Goal: Information Seeking & Learning: Ask a question

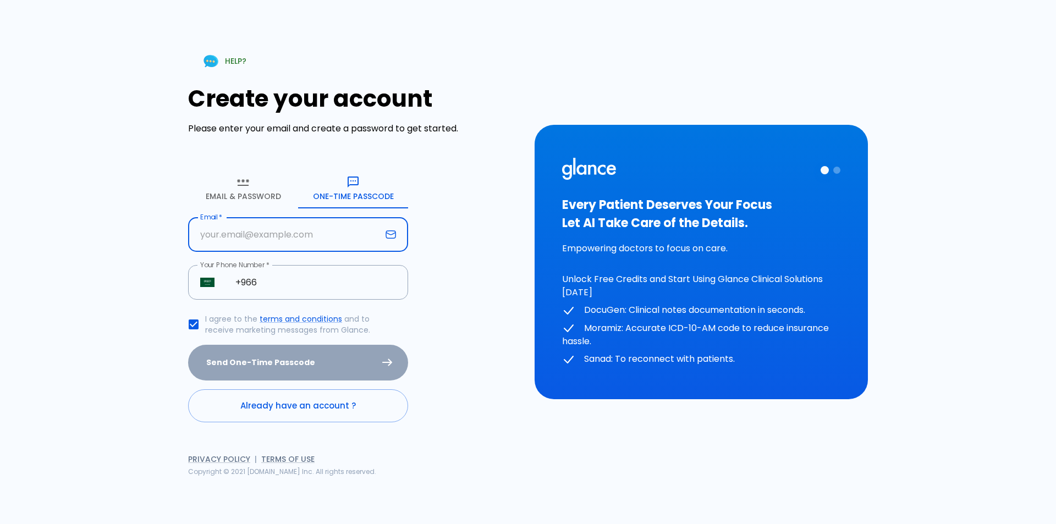
click at [291, 238] on input "Email   *" at bounding box center [284, 234] width 193 height 35
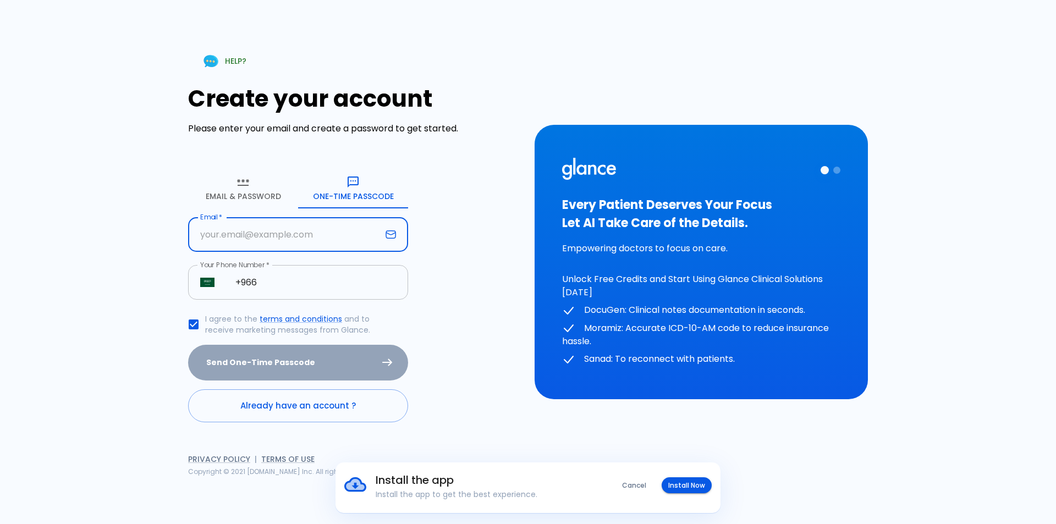
type input "[EMAIL_ADDRESS][DOMAIN_NAME]"
click at [332, 294] on input "+966" at bounding box center [315, 282] width 185 height 35
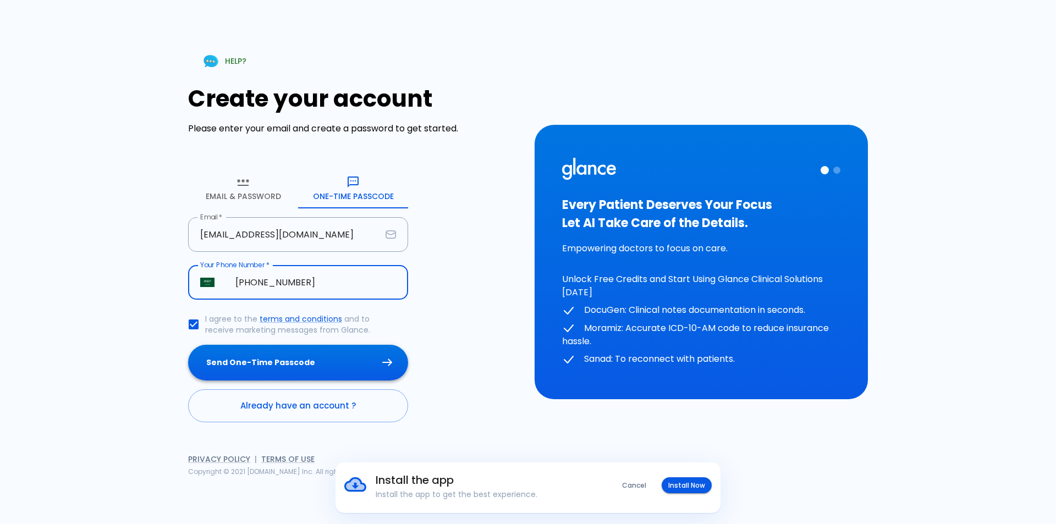
type input "[PHONE_NUMBER]"
click at [338, 362] on button "Send One-Time Passcode" at bounding box center [298, 363] width 220 height 36
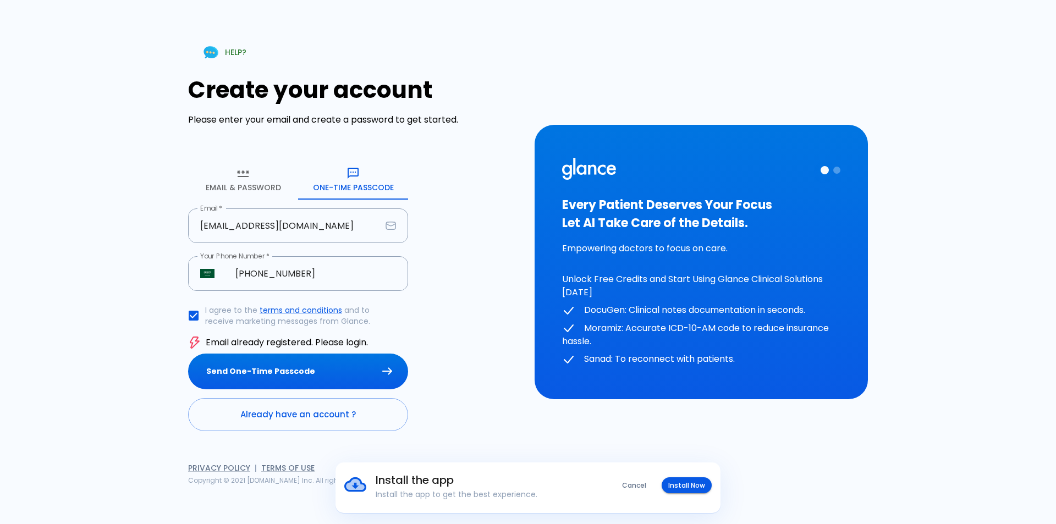
click at [363, 415] on link "Already have an account ?" at bounding box center [298, 414] width 220 height 33
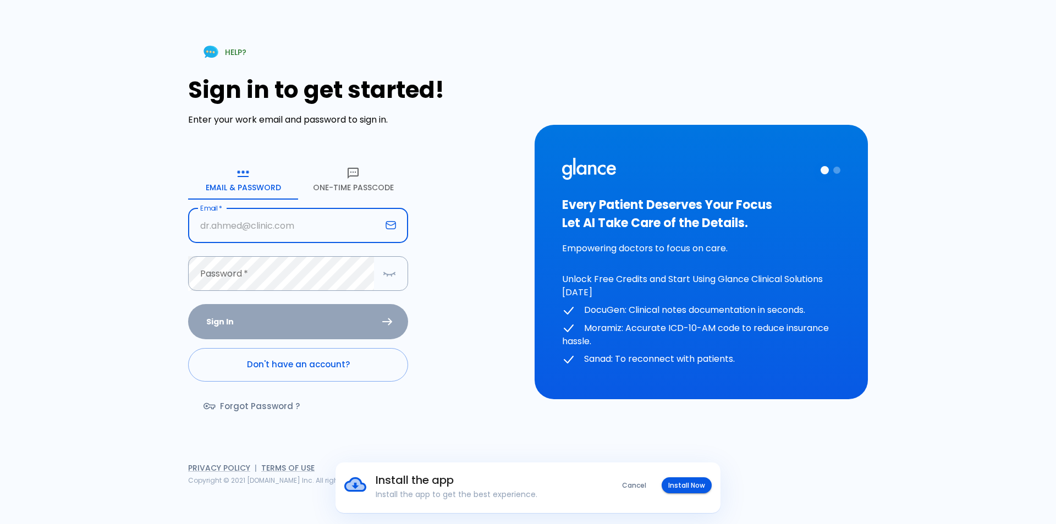
click at [255, 228] on input "Email   *" at bounding box center [284, 225] width 193 height 35
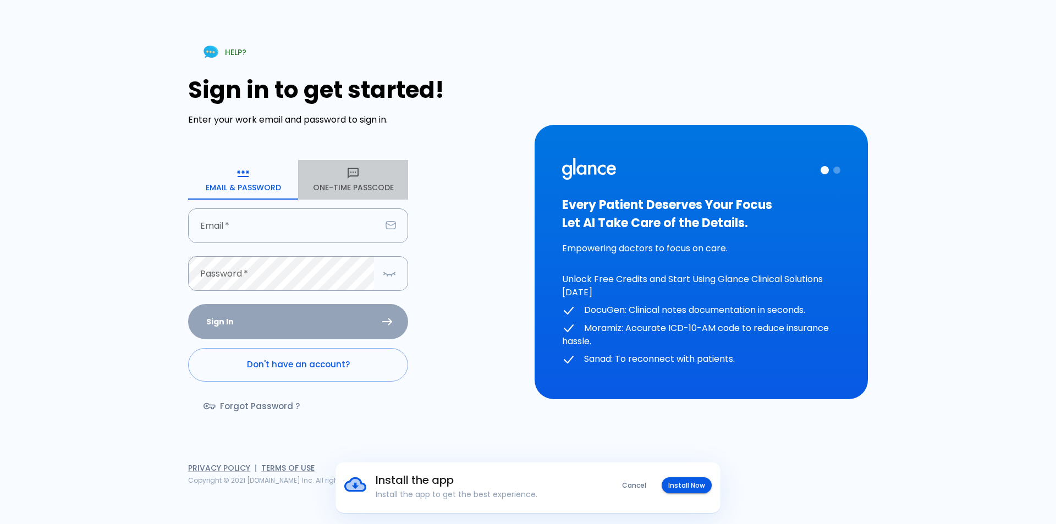
click at [339, 196] on button "One-Time Passcode" at bounding box center [353, 180] width 110 height 40
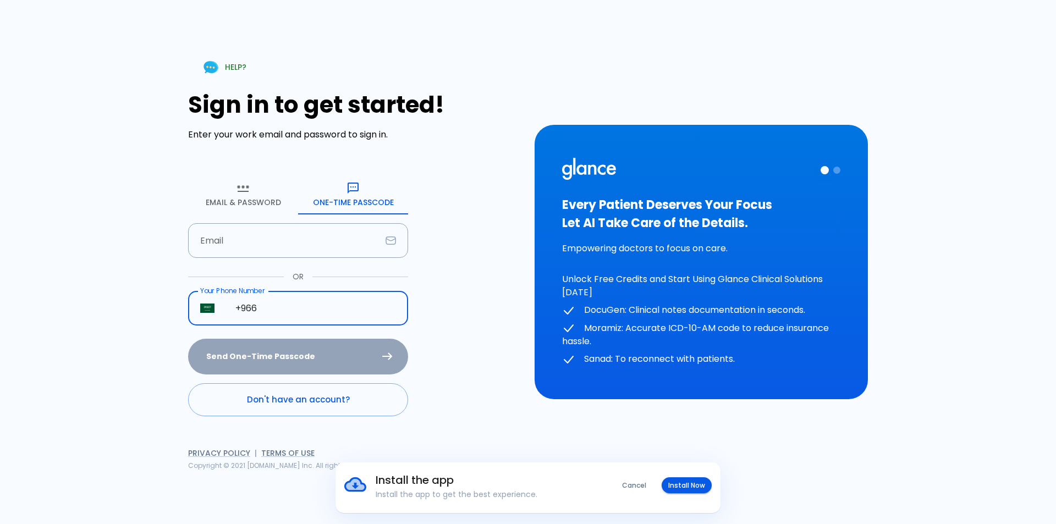
click at [349, 305] on input "+966" at bounding box center [315, 308] width 185 height 35
type input "[PHONE_NUMBER]"
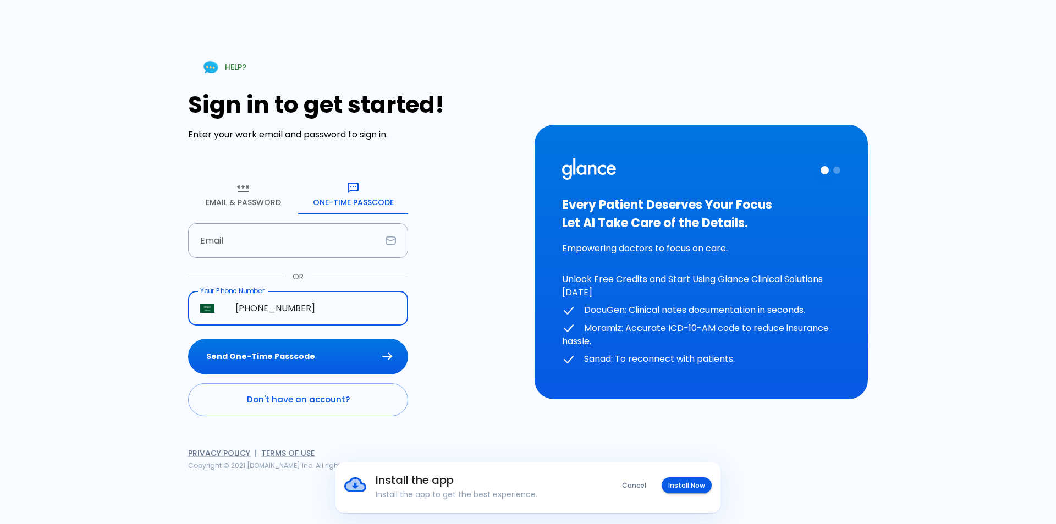
click at [188, 339] on button "Send One-Time Passcode" at bounding box center [298, 357] width 220 height 36
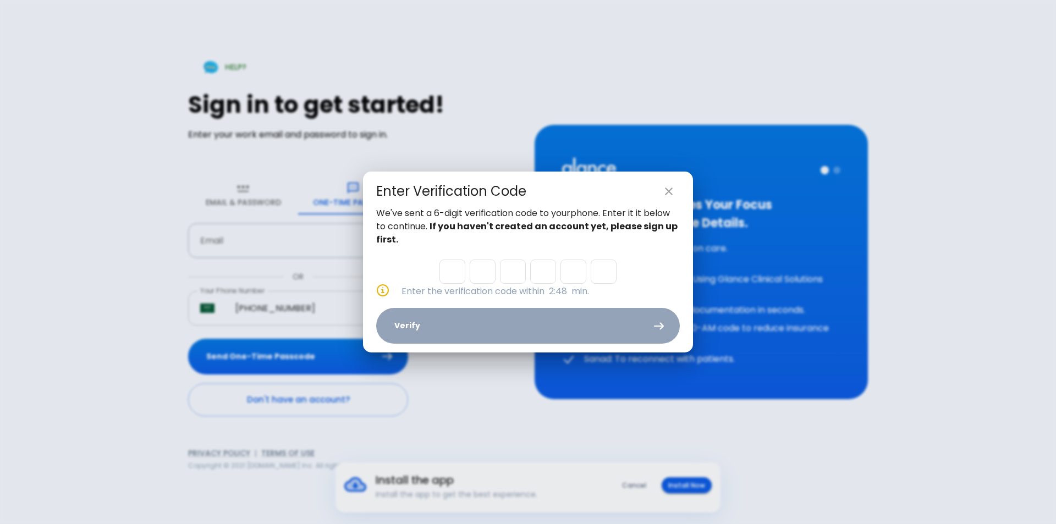
type input "1"
type input "6"
type input "4"
type input "9"
type input "5"
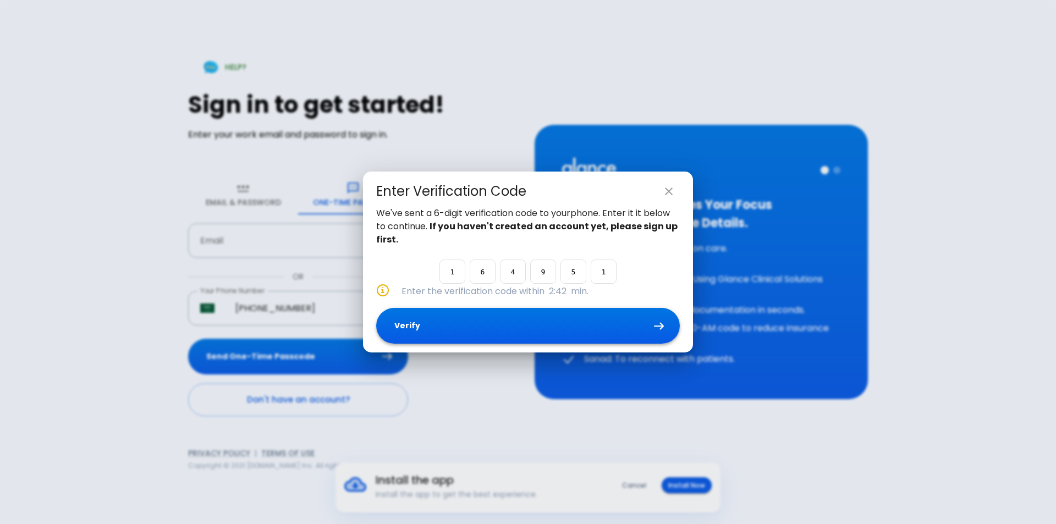
type input "1"
click at [424, 329] on button "Verify" at bounding box center [527, 326] width 303 height 36
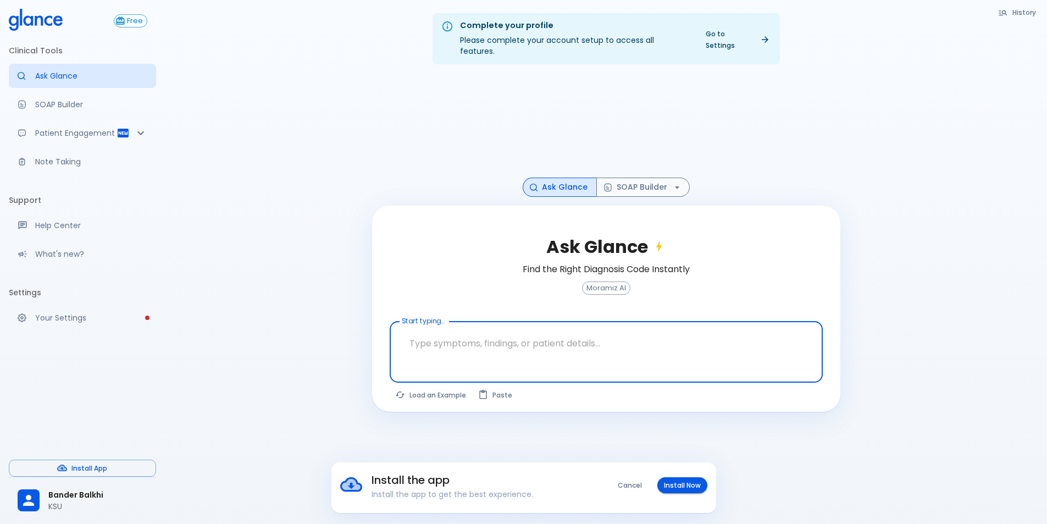
click at [465, 326] on textarea "Start typing..." at bounding box center [607, 343] width 418 height 35
type textarea "guideline for hearfailure"
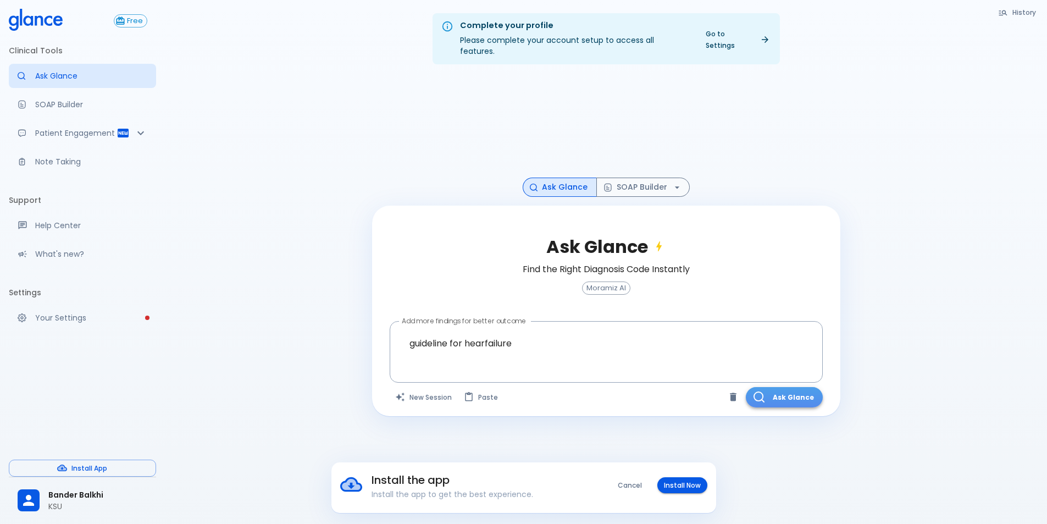
click at [805, 387] on button "Ask Glance" at bounding box center [784, 397] width 77 height 20
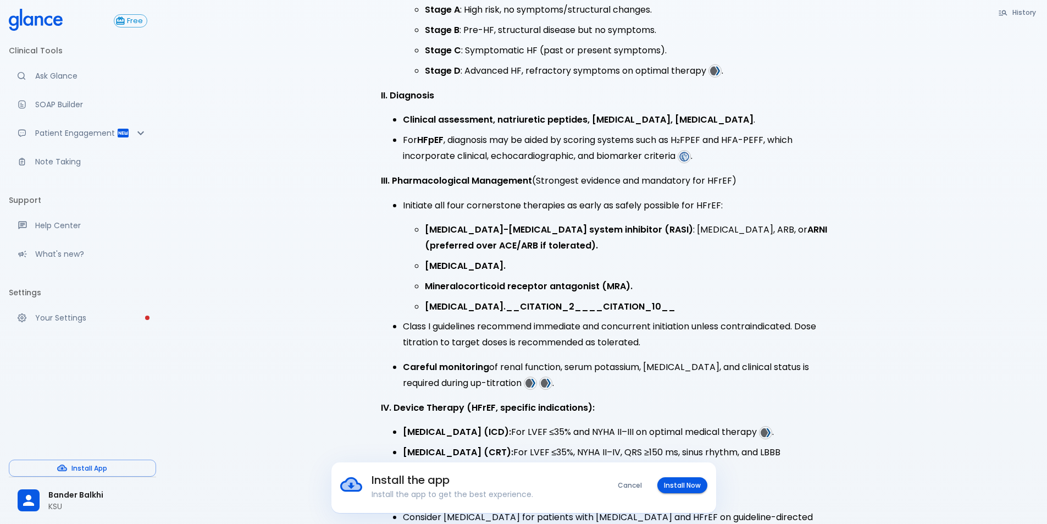
scroll to position [566, 0]
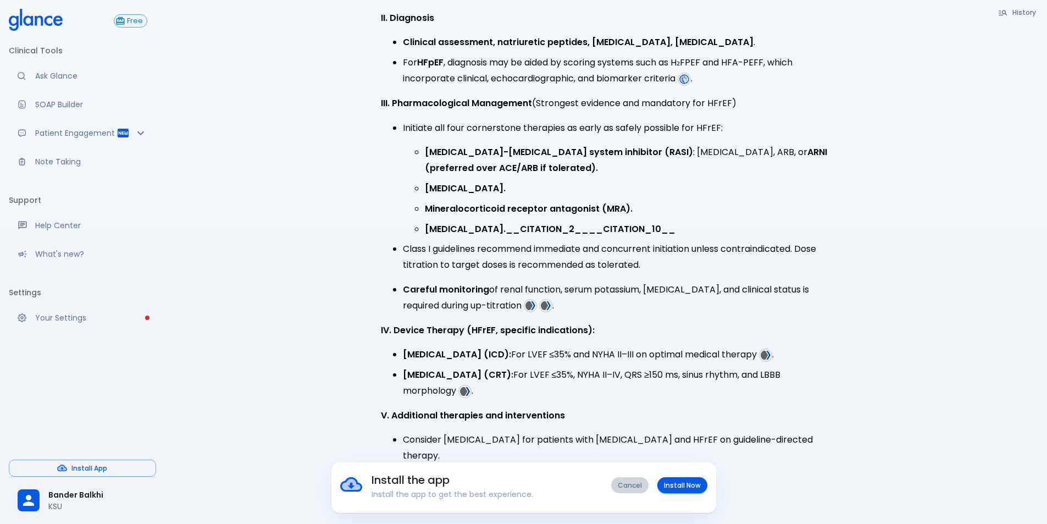
click at [633, 483] on button "Cancel" at bounding box center [629, 485] width 37 height 16
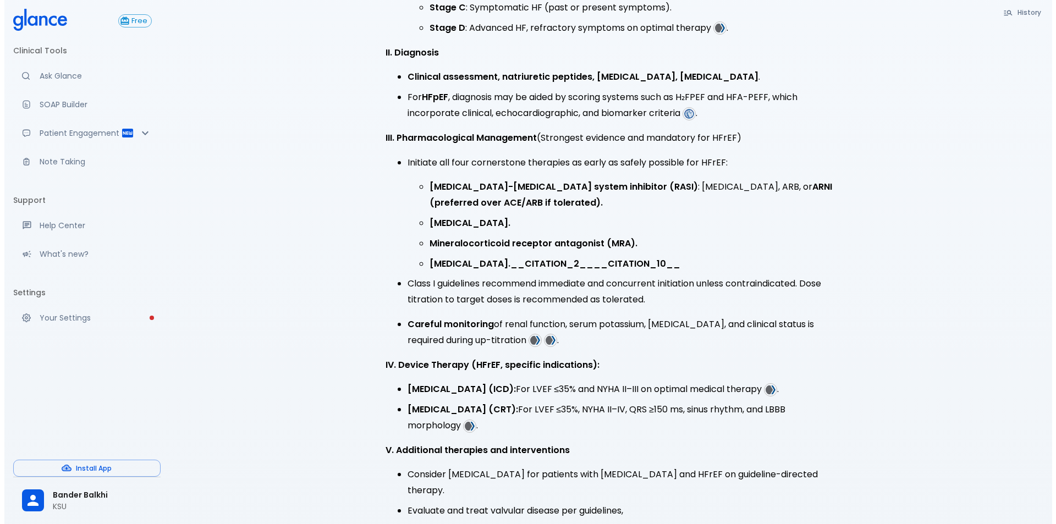
scroll to position [0, 0]
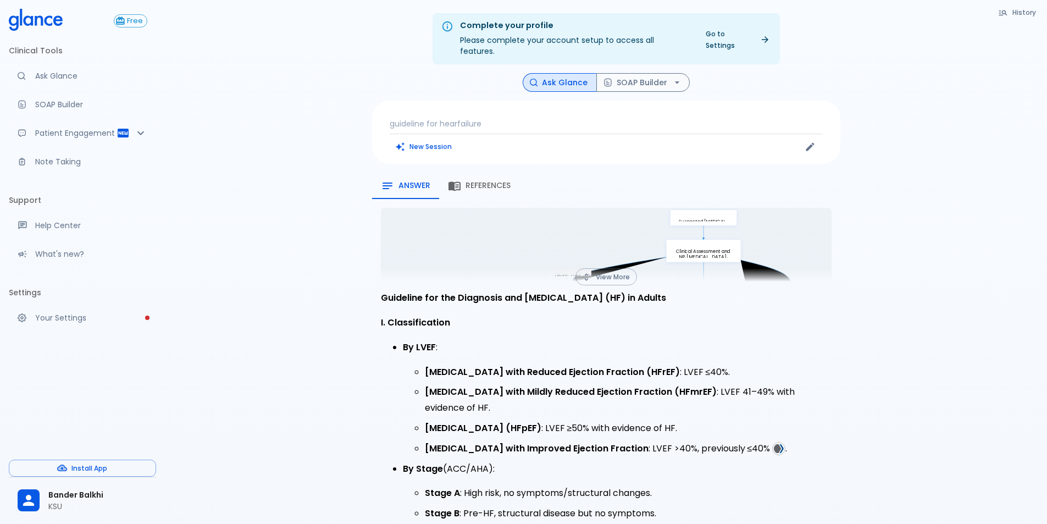
click at [595, 268] on button "View More" at bounding box center [607, 276] width 62 height 17
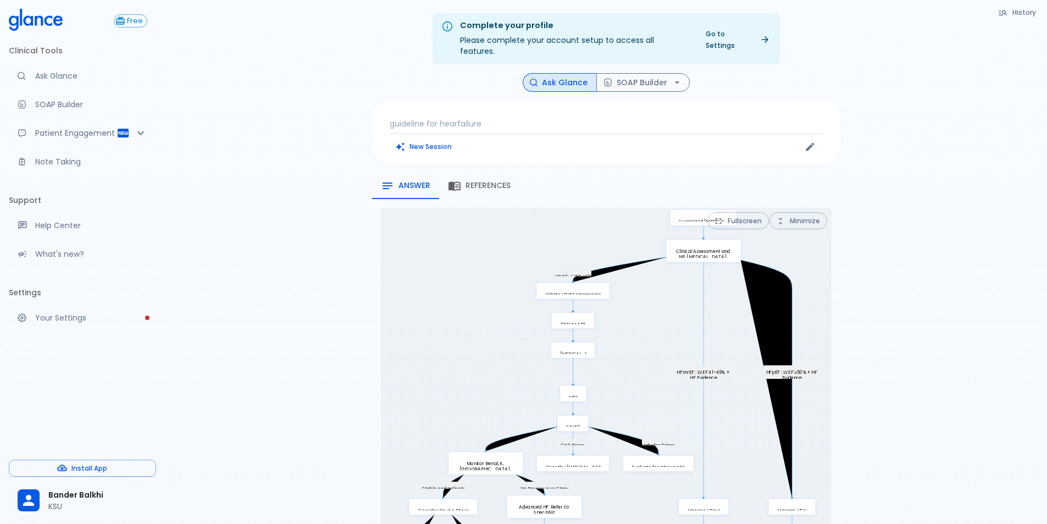
click at [741, 214] on button "Fullscreen" at bounding box center [739, 220] width 62 height 17
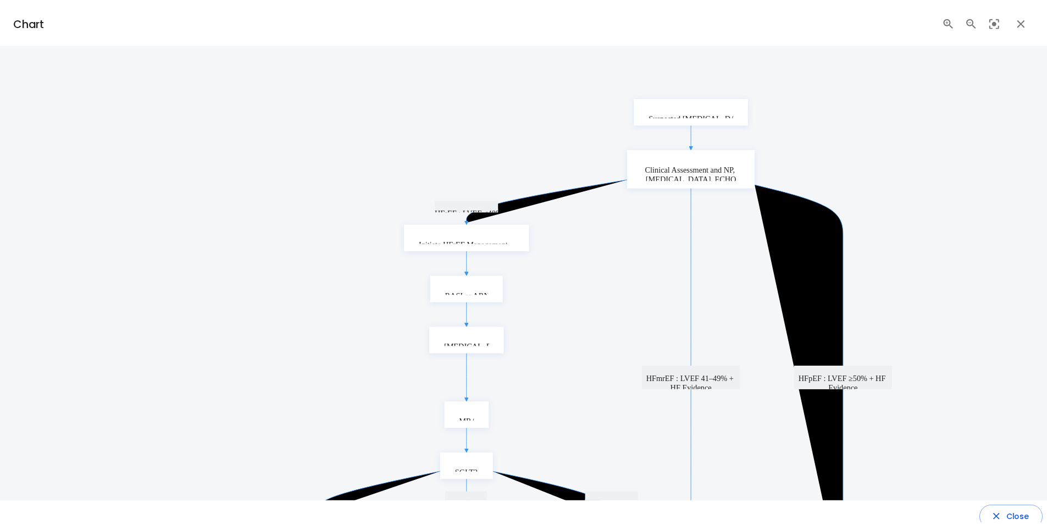
scroll to position [10, 0]
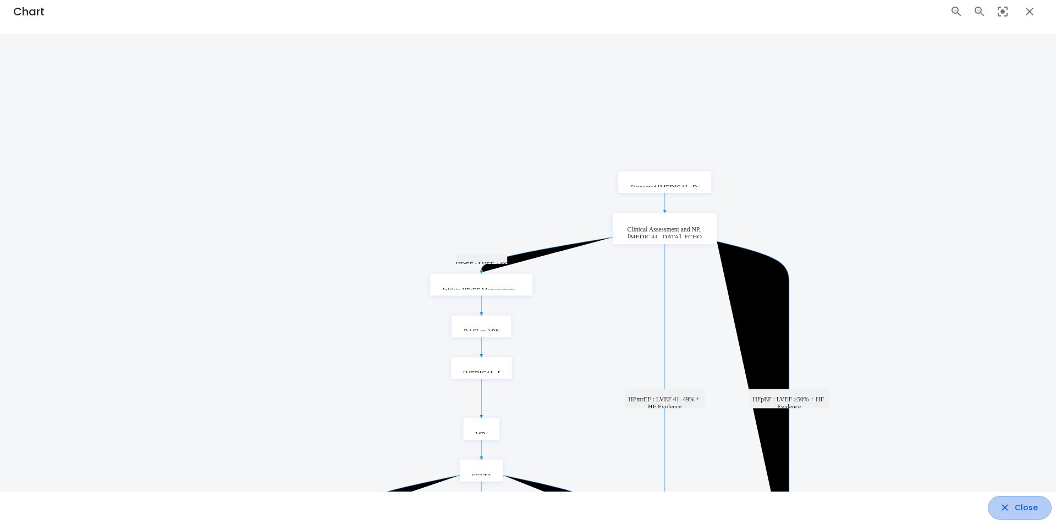
click at [1001, 509] on icon "button" at bounding box center [1004, 507] width 7 height 7
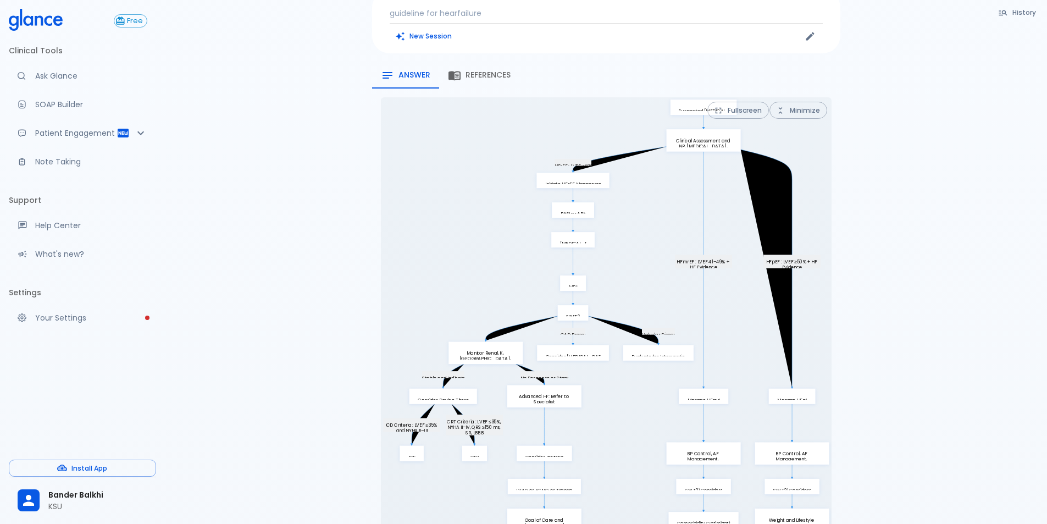
scroll to position [110, 0]
click at [478, 71] on span "References" at bounding box center [488, 76] width 45 height 10
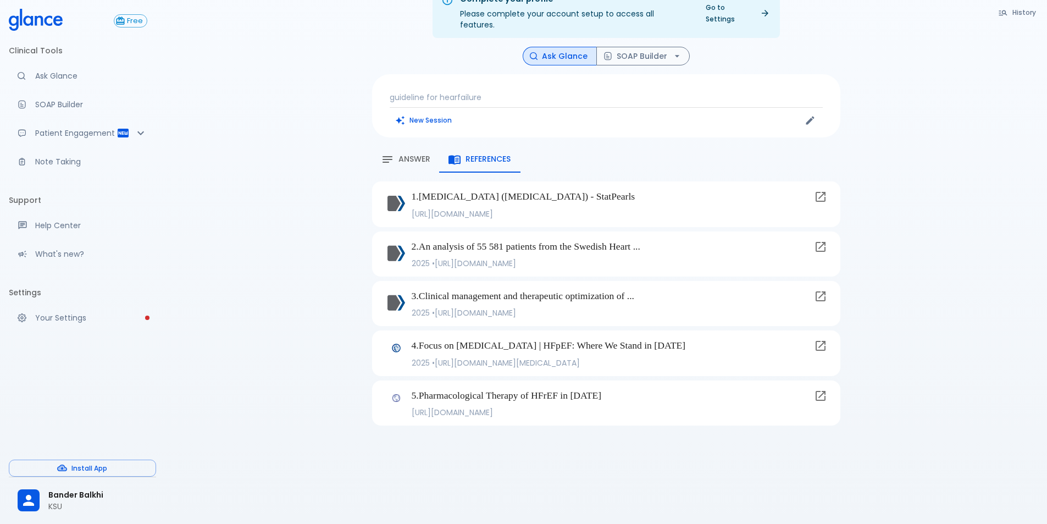
scroll to position [26, 0]
click at [823, 190] on icon at bounding box center [820, 196] width 13 height 13
click at [820, 242] on icon at bounding box center [821, 247] width 10 height 10
click at [412, 155] on div "Answer" at bounding box center [405, 159] width 49 height 13
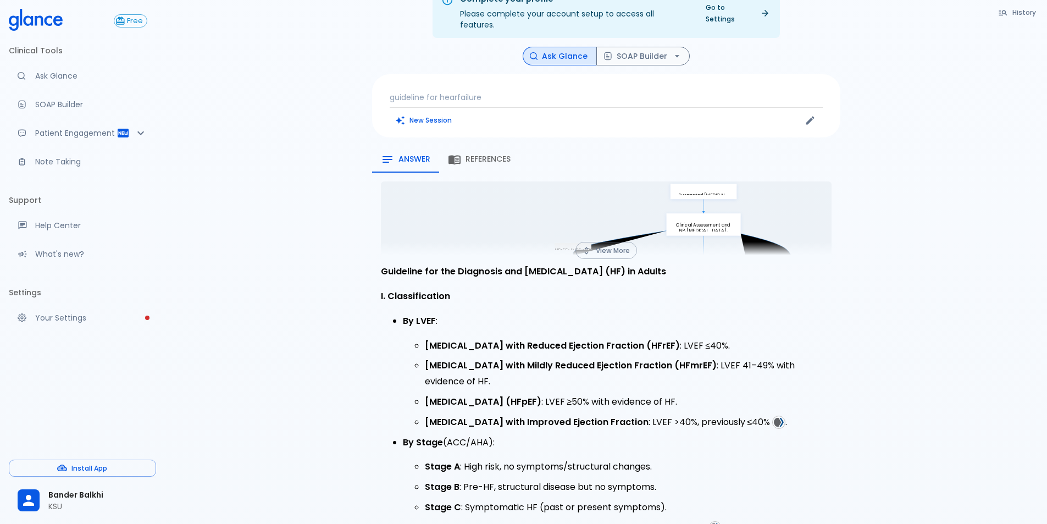
click at [471, 155] on div "References" at bounding box center [479, 159] width 63 height 13
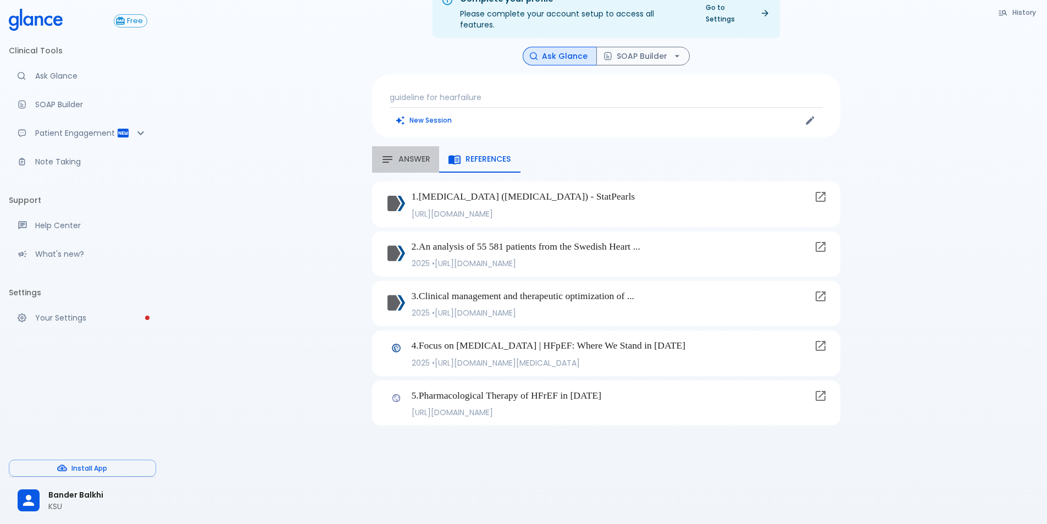
drag, startPoint x: 398, startPoint y: 157, endPoint x: 392, endPoint y: 161, distance: 7.2
click at [392, 161] on button "Answer" at bounding box center [405, 159] width 67 height 26
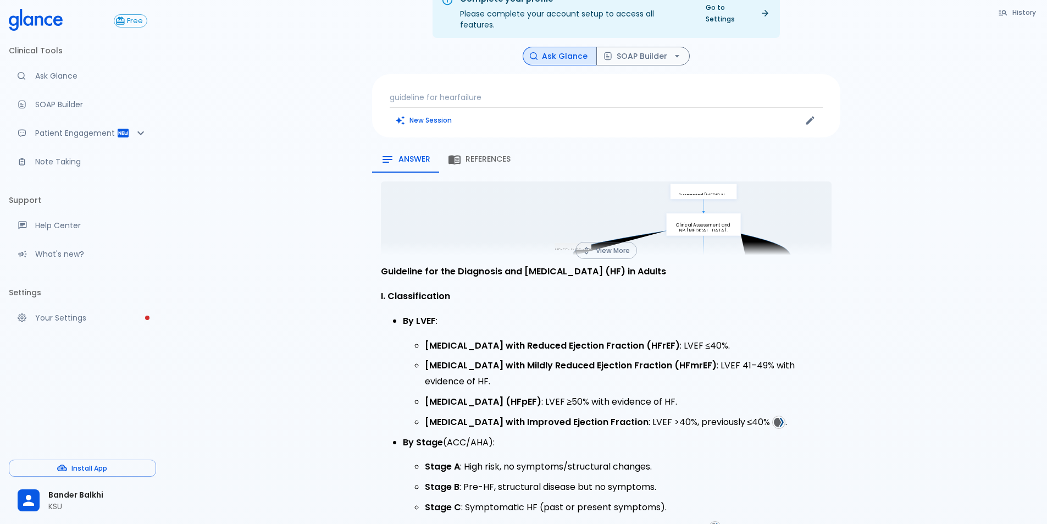
click at [591, 246] on icon "button" at bounding box center [587, 251] width 10 height 10
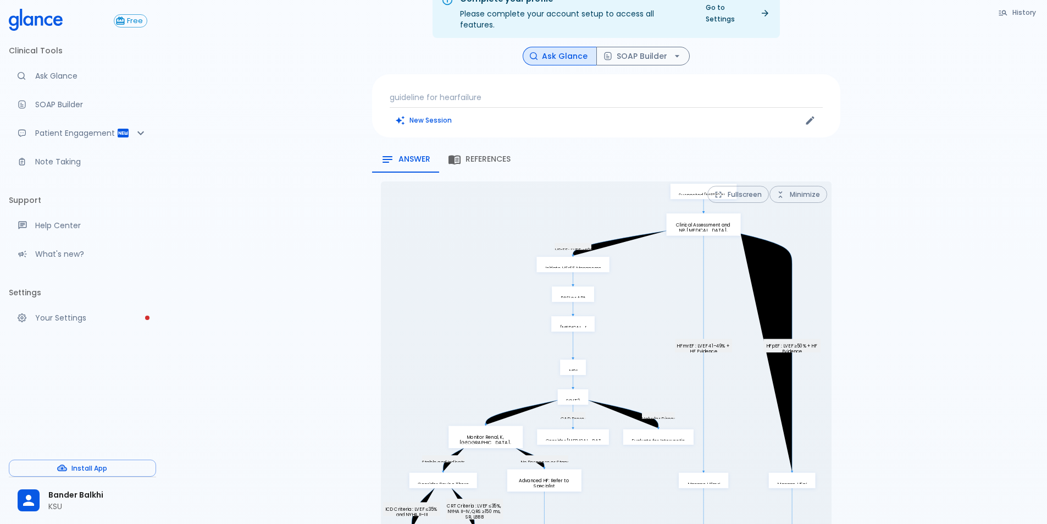
click at [544, 92] on p "guideline for hearfailure" at bounding box center [606, 97] width 433 height 11
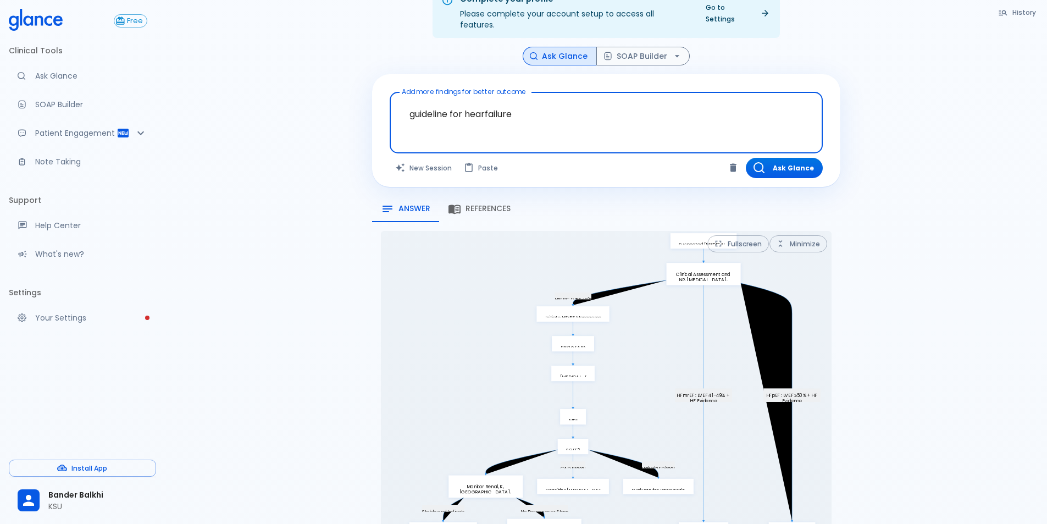
click at [536, 100] on textarea "guideline for hearfailure" at bounding box center [607, 114] width 418 height 35
drag, startPoint x: 591, startPoint y: 116, endPoint x: 332, endPoint y: 161, distance: 262.3
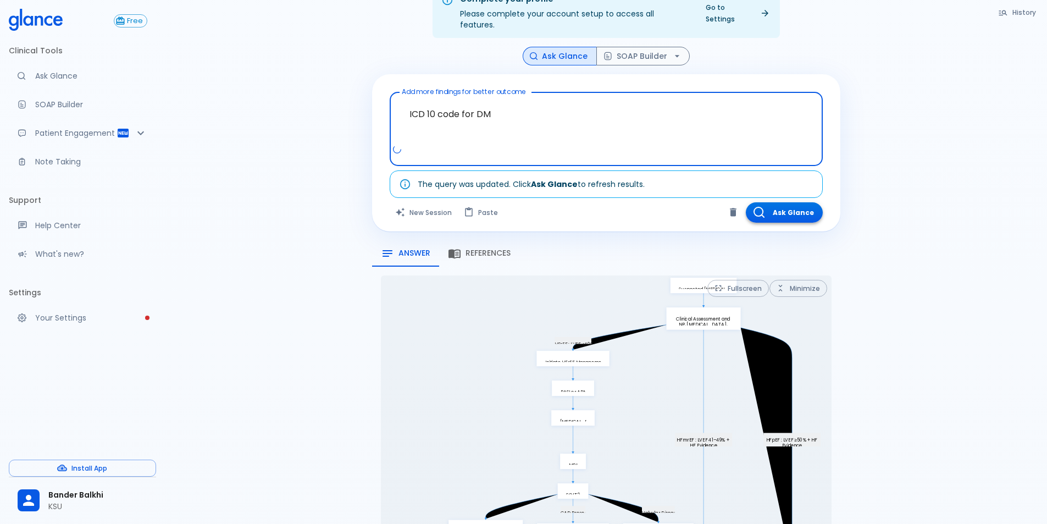
type textarea "ICD 10 code for DM"
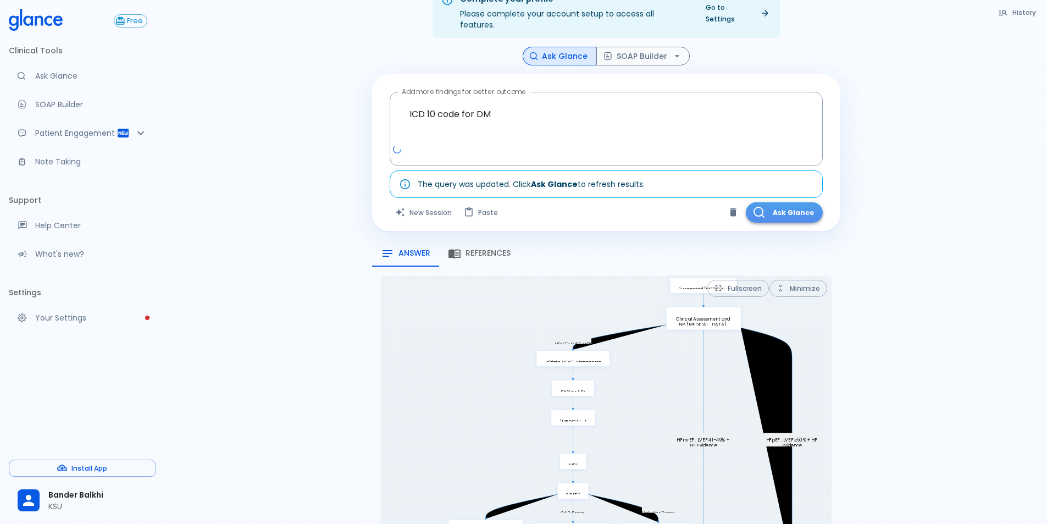
click at [783, 206] on button "Ask Glance" at bounding box center [784, 212] width 77 height 20
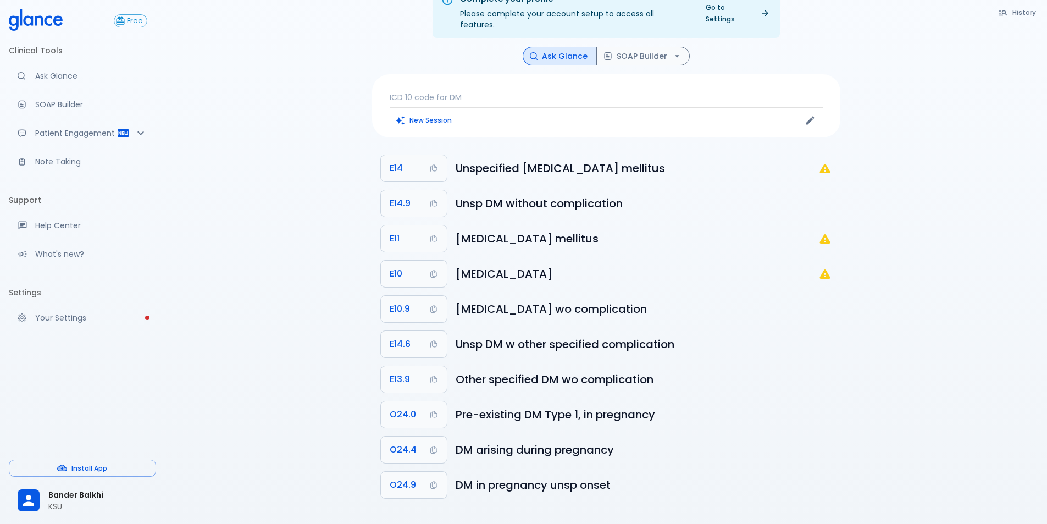
click at [578, 92] on p "ICD 10 code for DM" at bounding box center [606, 97] width 433 height 11
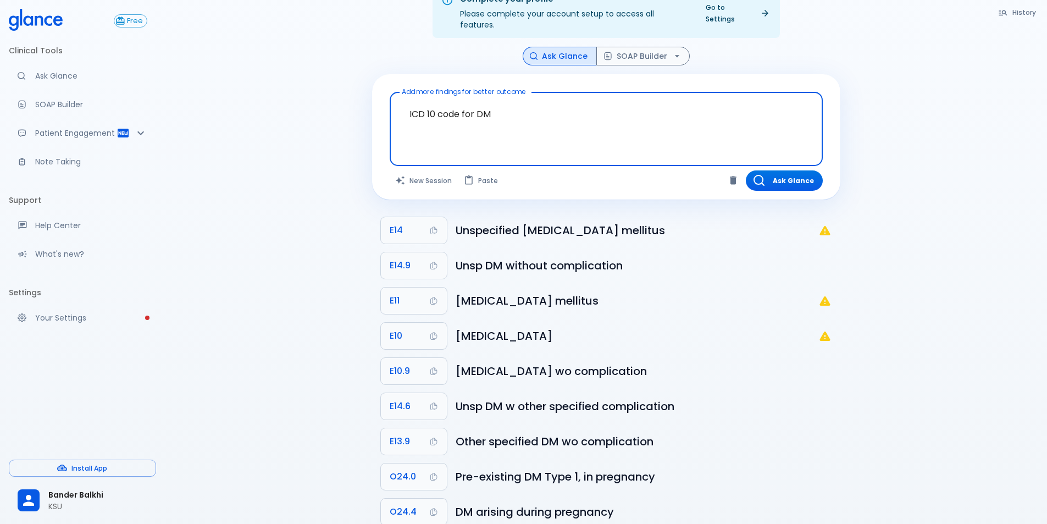
drag, startPoint x: 582, startPoint y: 92, endPoint x: 274, endPoint y: 119, distance: 309.6
click at [241, 121] on div "Complete your profile Please complete your account setup to access all features…" at bounding box center [606, 282] width 882 height 617
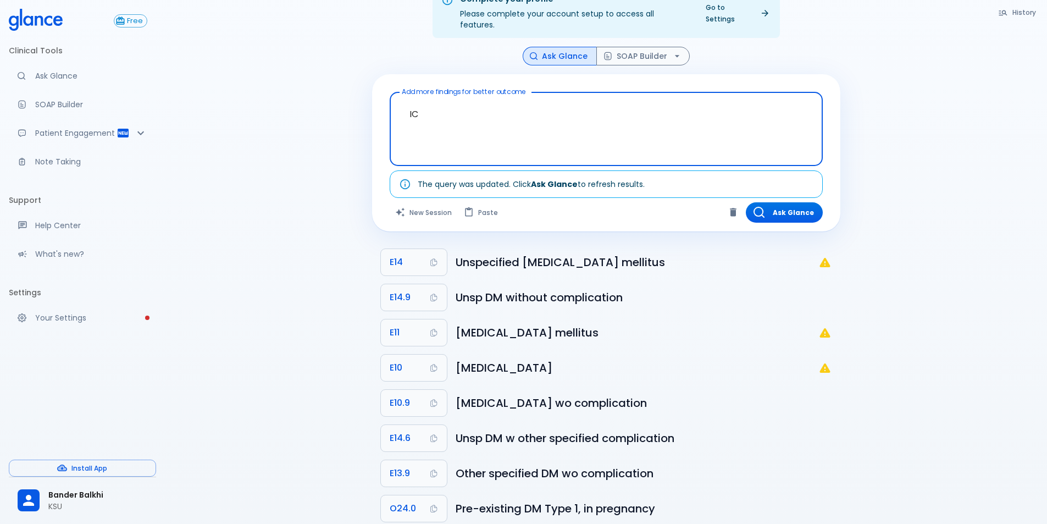
type textarea "I"
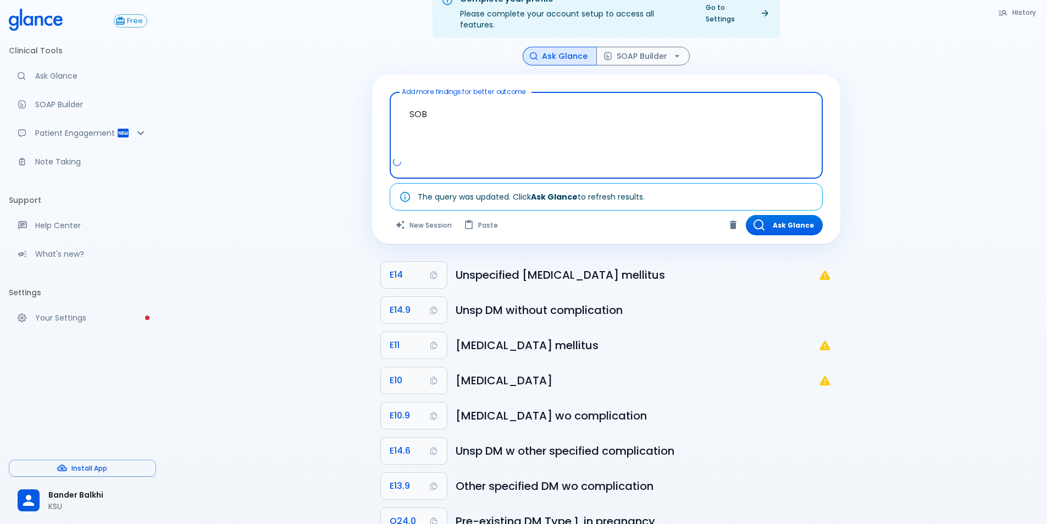
type textarea "SOB"
click at [785, 227] on div "Add more findings for better outcome SOB x Add more findings for better outcome…" at bounding box center [606, 159] width 468 height 170
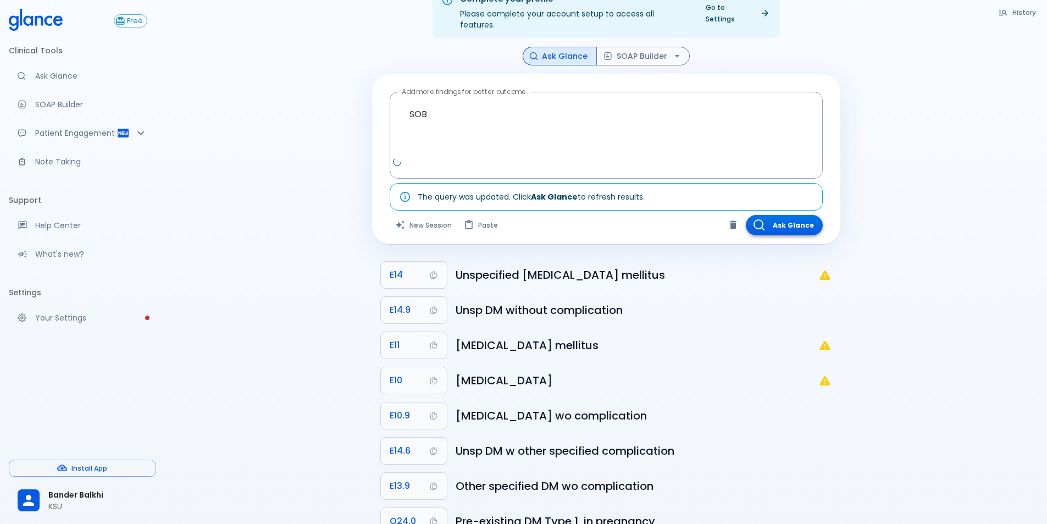
click at [784, 220] on button "Ask Glance" at bounding box center [784, 225] width 77 height 20
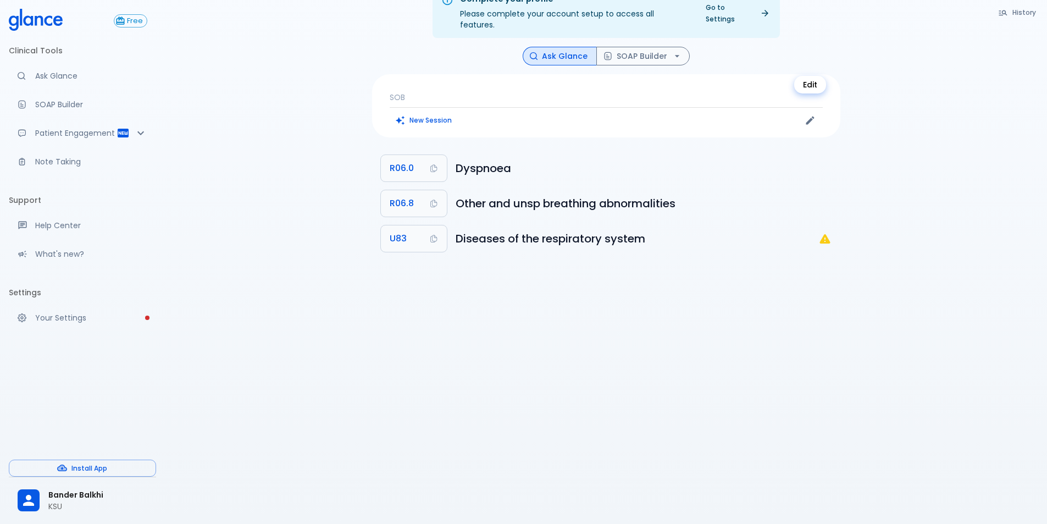
click at [814, 115] on icon "Edit" at bounding box center [810, 120] width 11 height 11
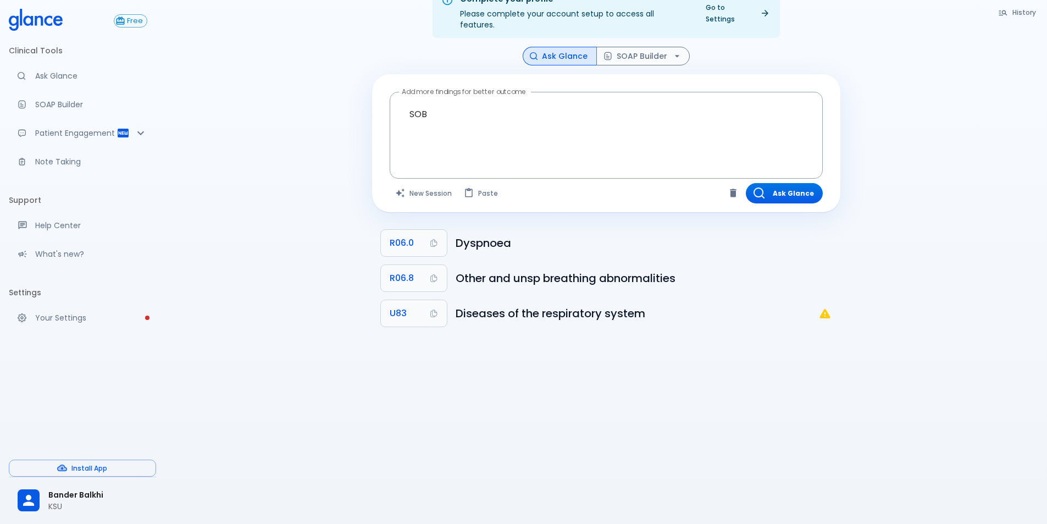
click at [299, 333] on div "Complete your profile Please complete your account setup to access all features…" at bounding box center [606, 249] width 882 height 550
click at [665, 47] on button "SOAP Builder" at bounding box center [643, 56] width 93 height 19
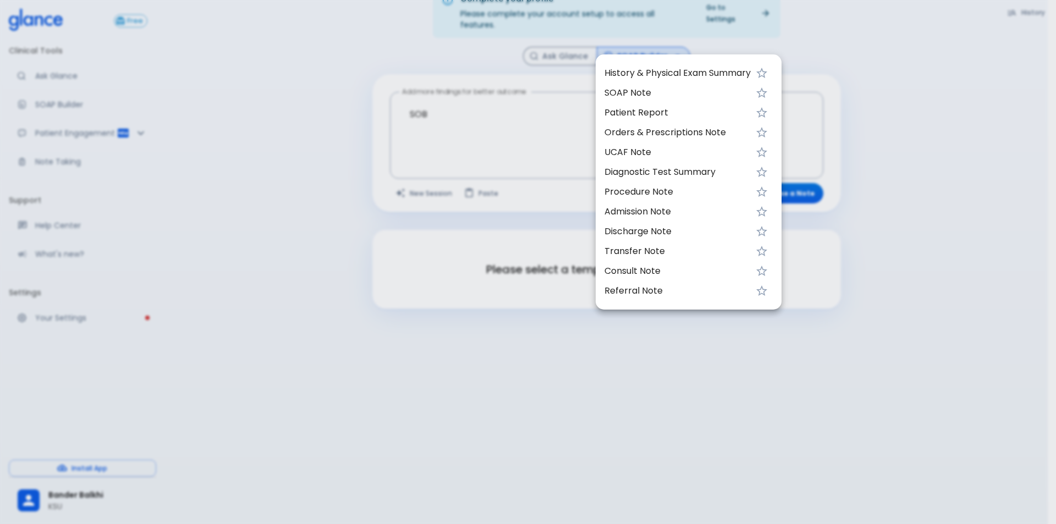
click at [537, 163] on div at bounding box center [528, 262] width 1056 height 524
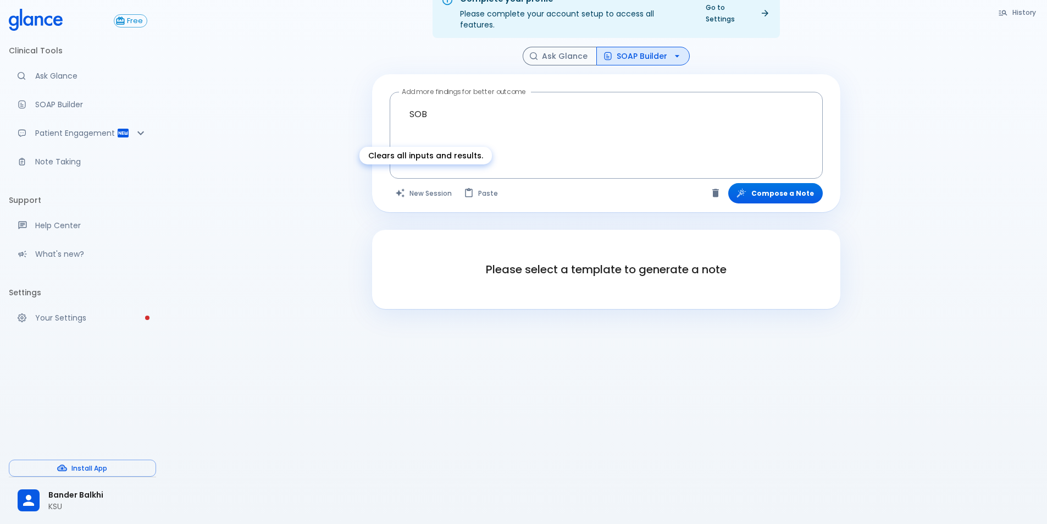
click at [433, 184] on button "New Session" at bounding box center [424, 193] width 69 height 20
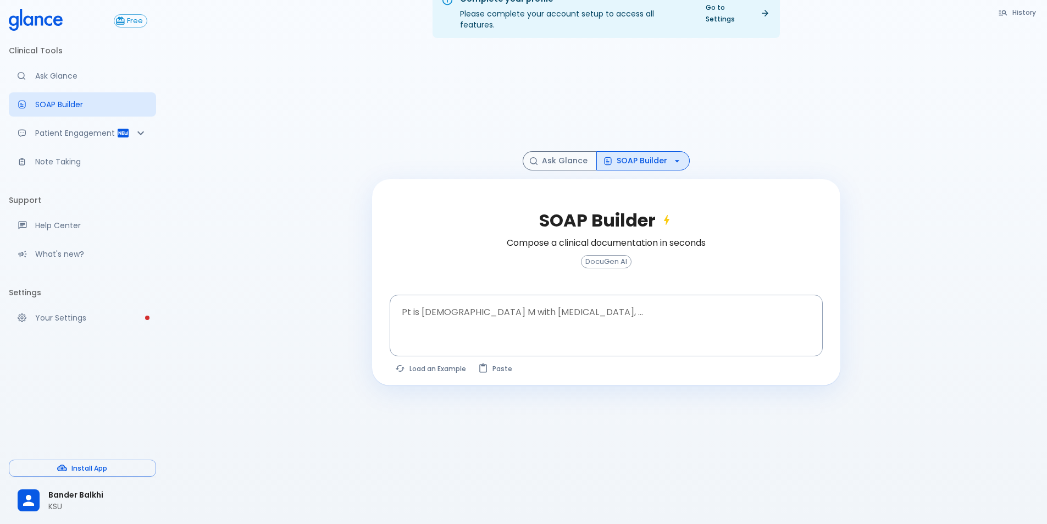
click at [1020, 18] on button "History" at bounding box center [1018, 12] width 50 height 16
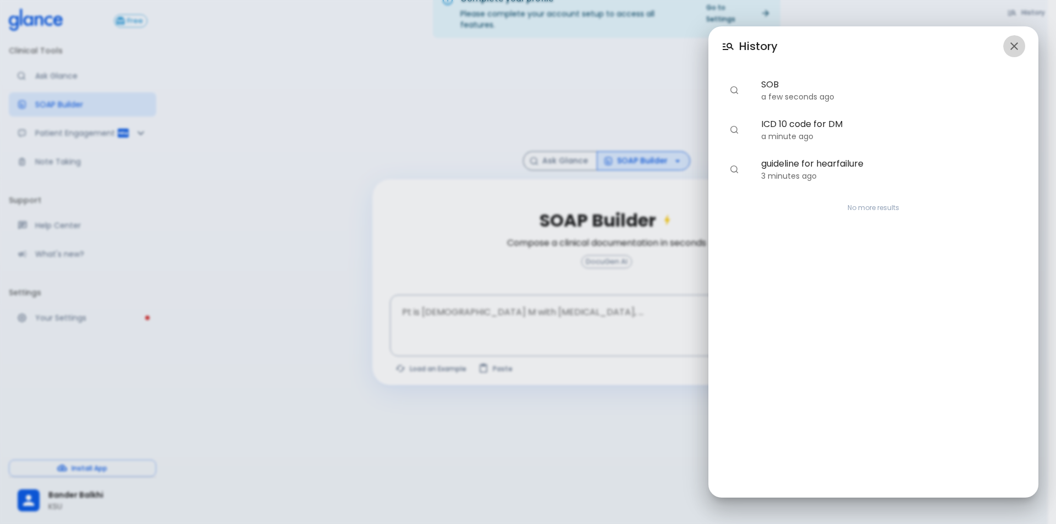
click at [1020, 44] on button "button" at bounding box center [1014, 46] width 22 height 22
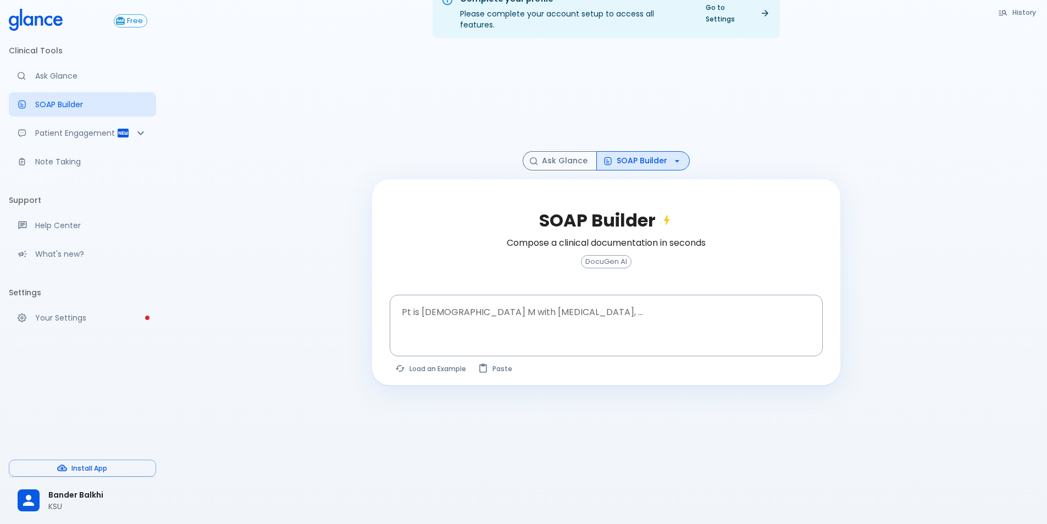
click at [628, 156] on button "SOAP Builder" at bounding box center [643, 160] width 93 height 19
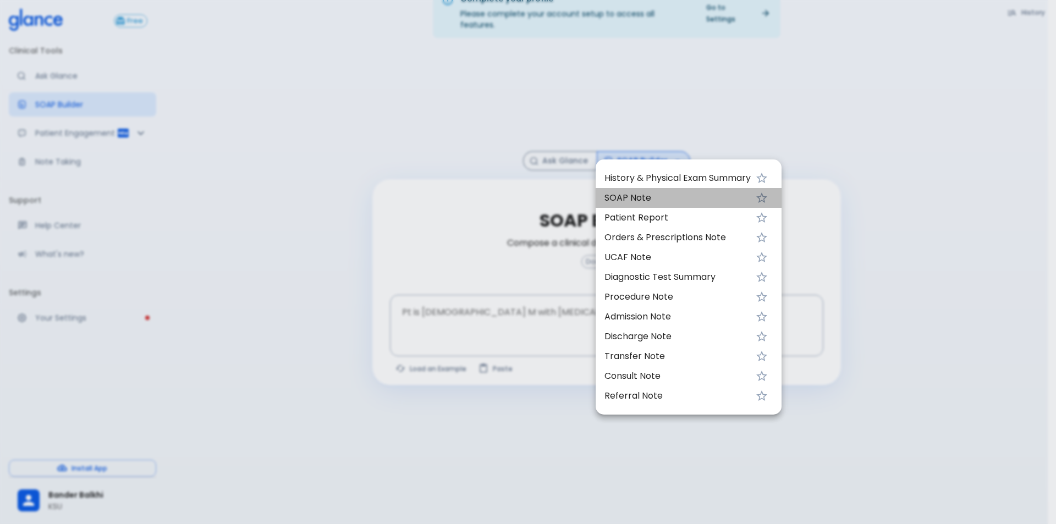
click at [634, 197] on span "SOAP Note" at bounding box center [677, 197] width 146 height 13
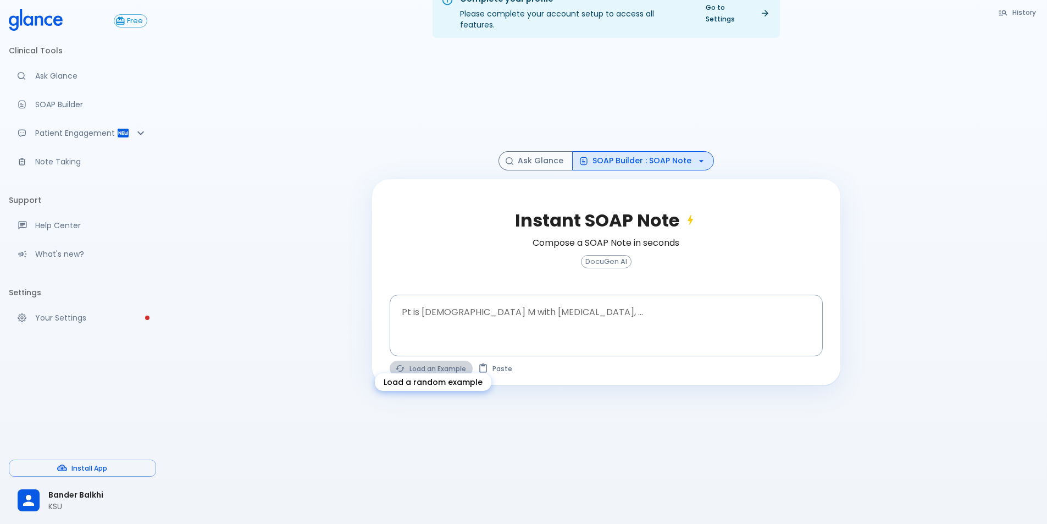
click at [418, 361] on button "Load an Example" at bounding box center [431, 369] width 83 height 16
type textarea "45F with DM2, right [MEDICAL_DATA], fever, WBC 14K, ESR 80, wound purulent, XR …"
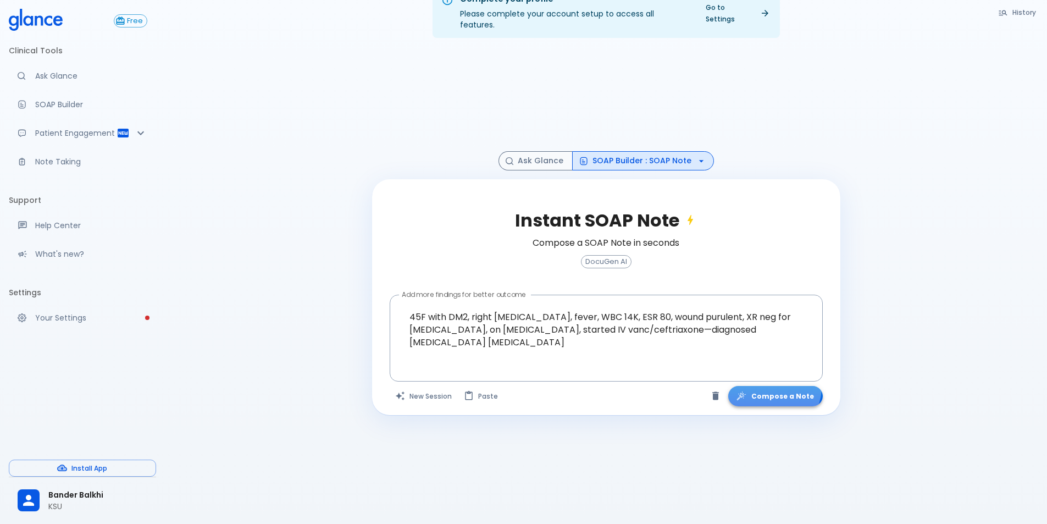
click at [780, 386] on button "Compose a Note" at bounding box center [776, 396] width 95 height 20
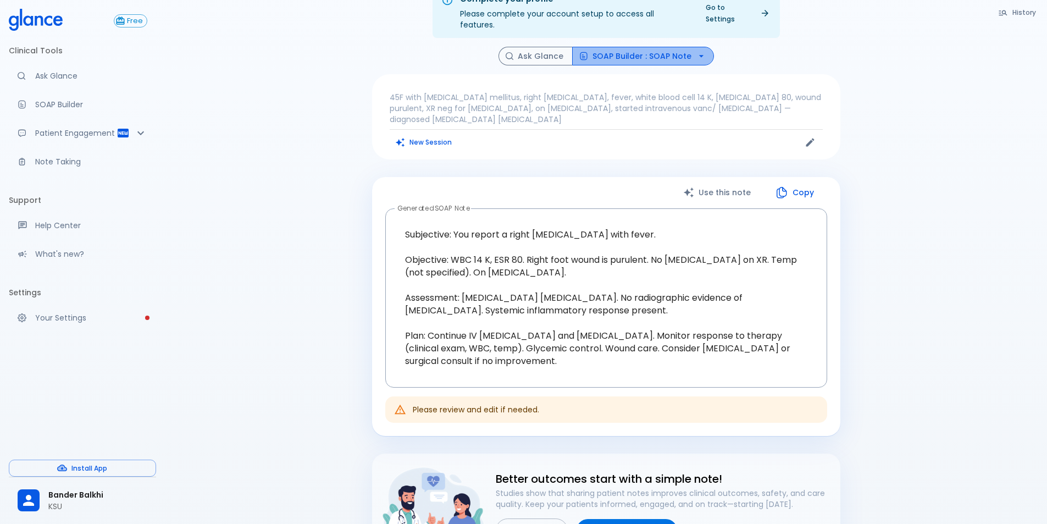
click at [686, 47] on button "SOAP Builder : SOAP Note" at bounding box center [643, 56] width 142 height 19
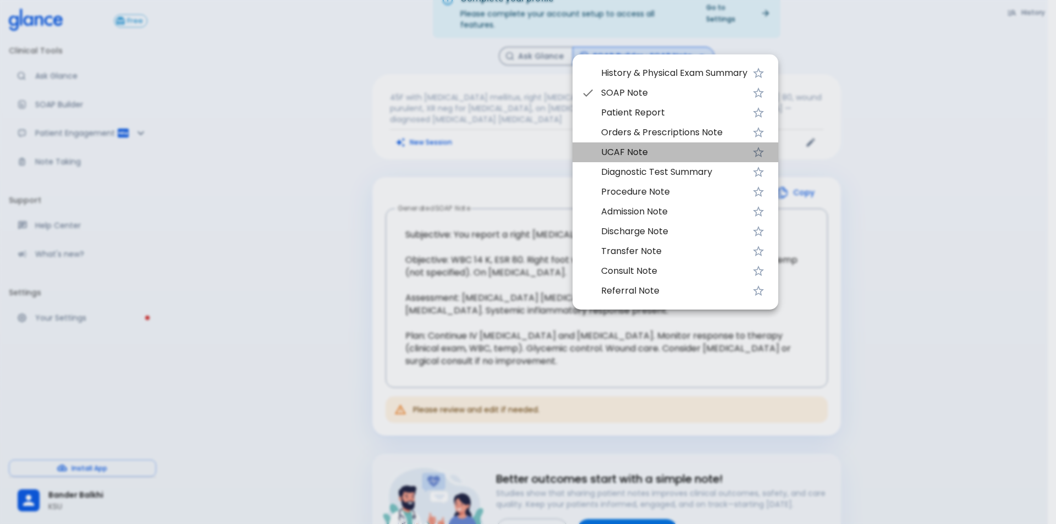
click at [654, 151] on span "UCAF Note" at bounding box center [674, 152] width 146 height 13
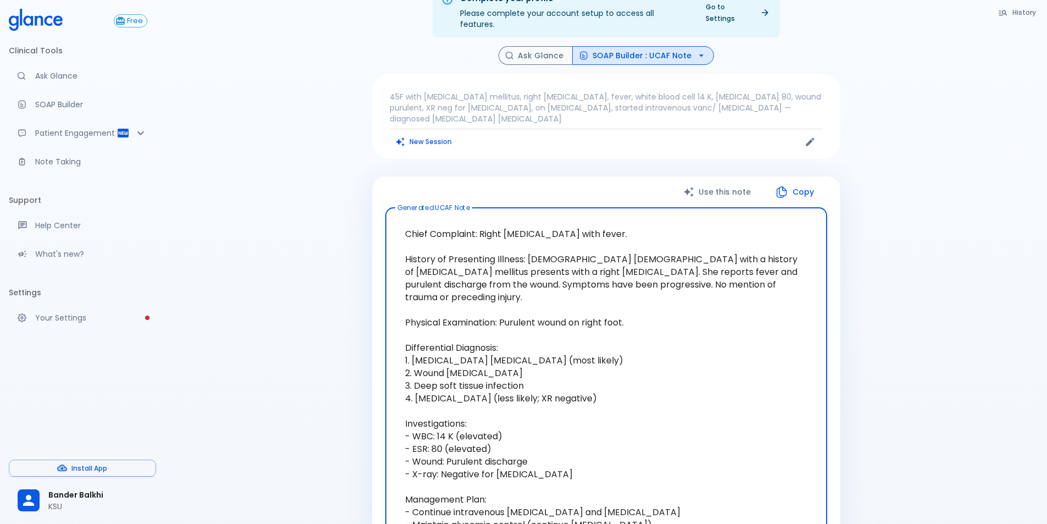
scroll to position [26, 0]
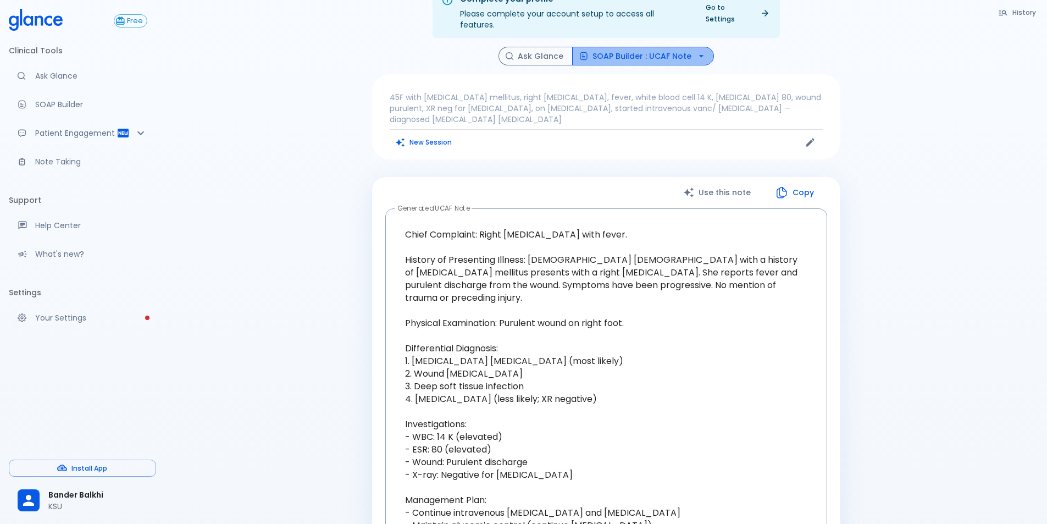
click at [654, 47] on button "SOAP Builder : UCAF Note" at bounding box center [643, 56] width 142 height 19
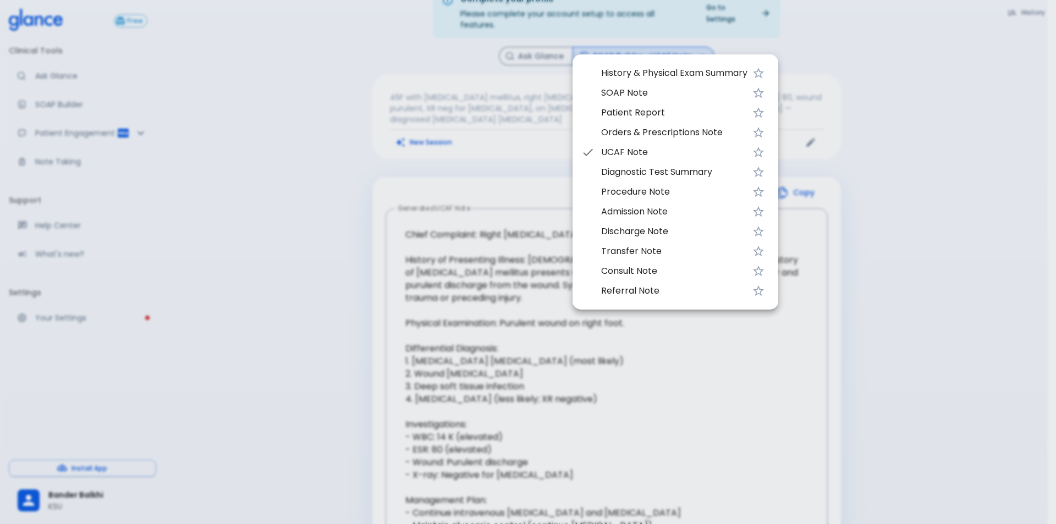
click at [632, 106] on span "Patient Report" at bounding box center [674, 112] width 146 height 13
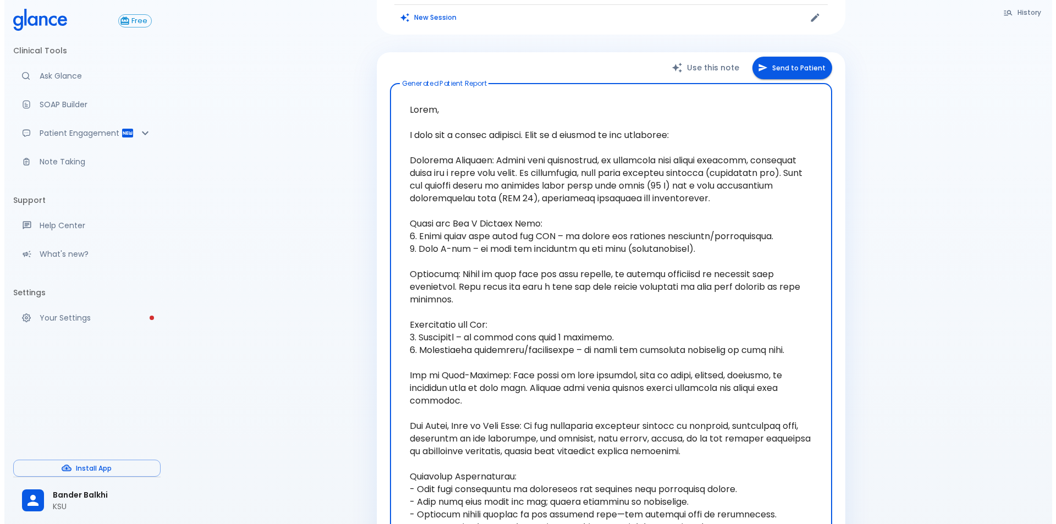
scroll to position [136, 0]
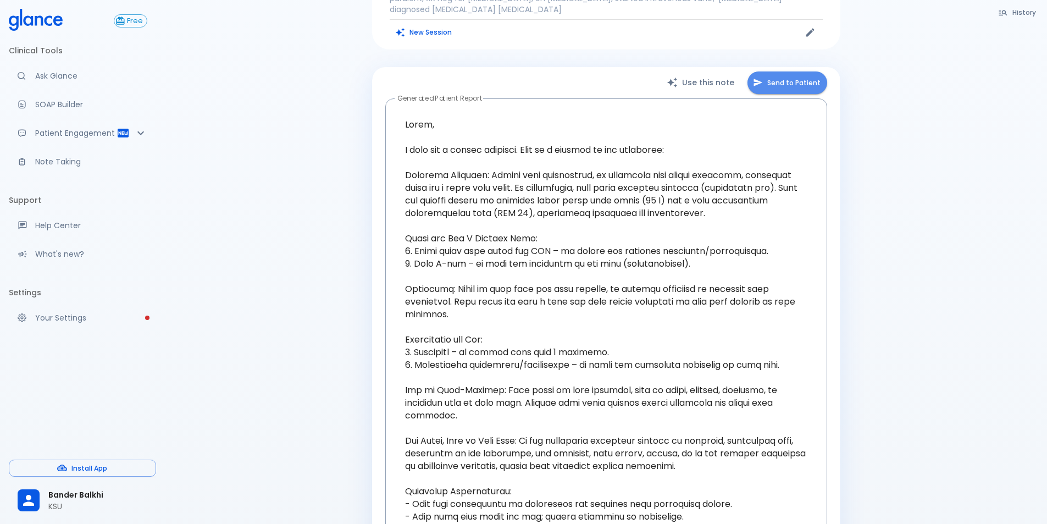
click at [792, 76] on button "Send to Patient" at bounding box center [788, 82] width 80 height 23
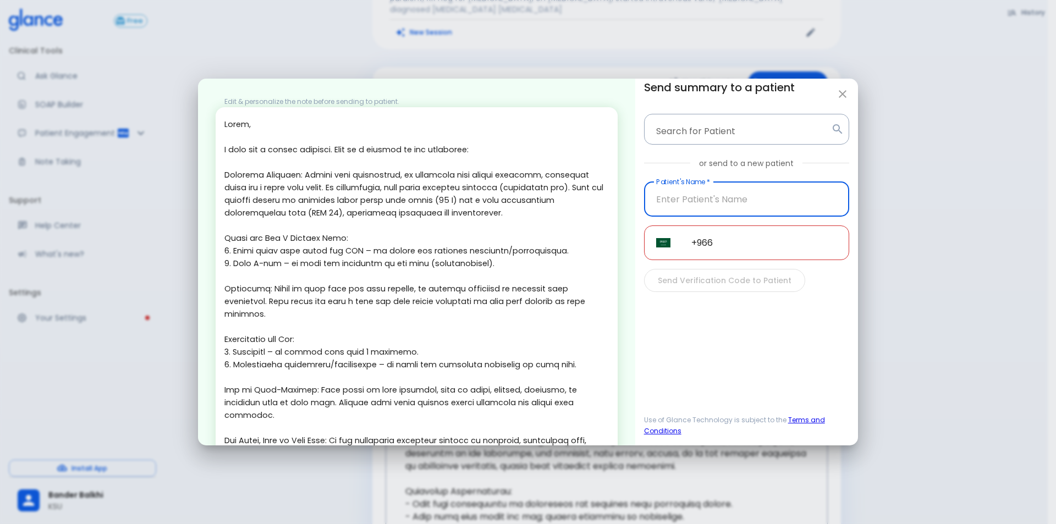
scroll to position [208, 0]
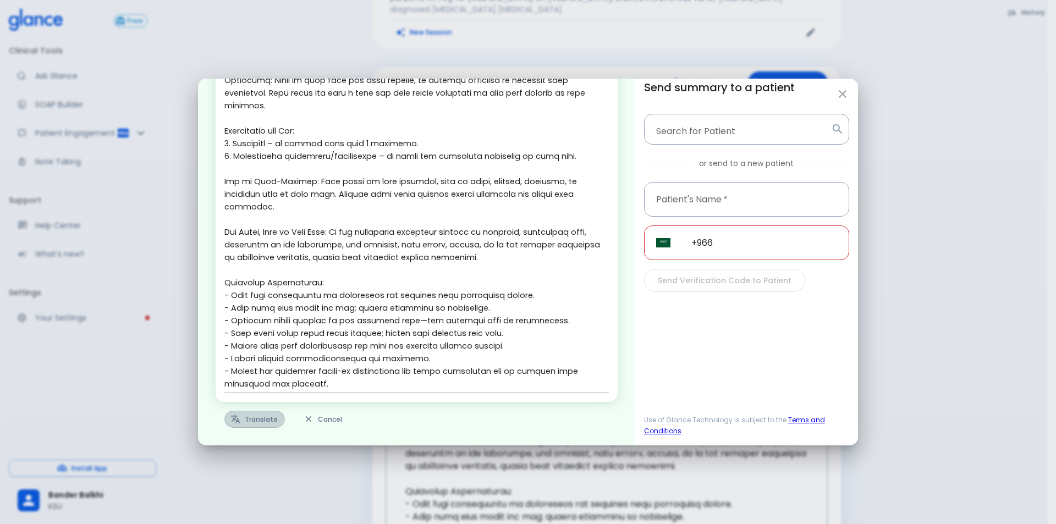
click at [253, 426] on button "Translate" at bounding box center [254, 419] width 60 height 17
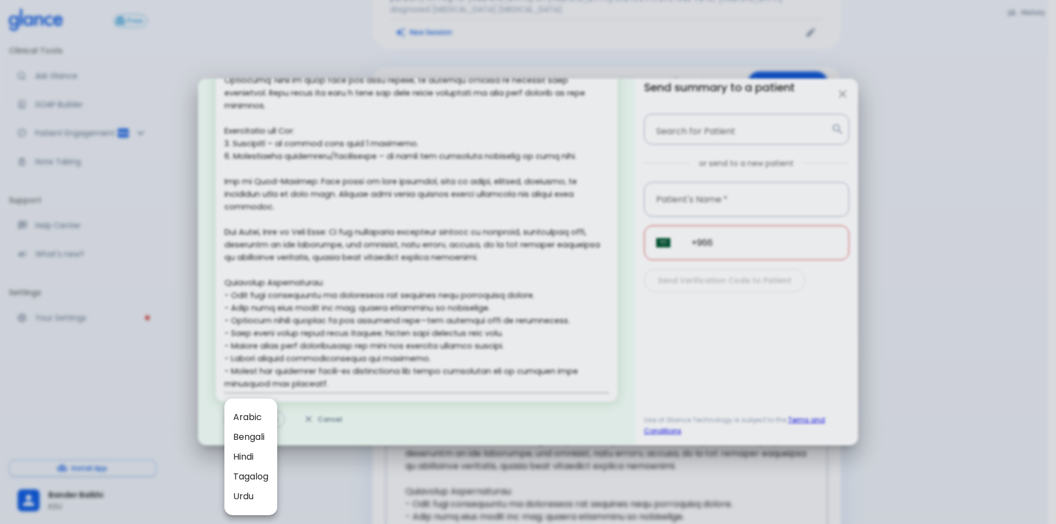
click at [242, 423] on span "Arabic" at bounding box center [250, 417] width 35 height 13
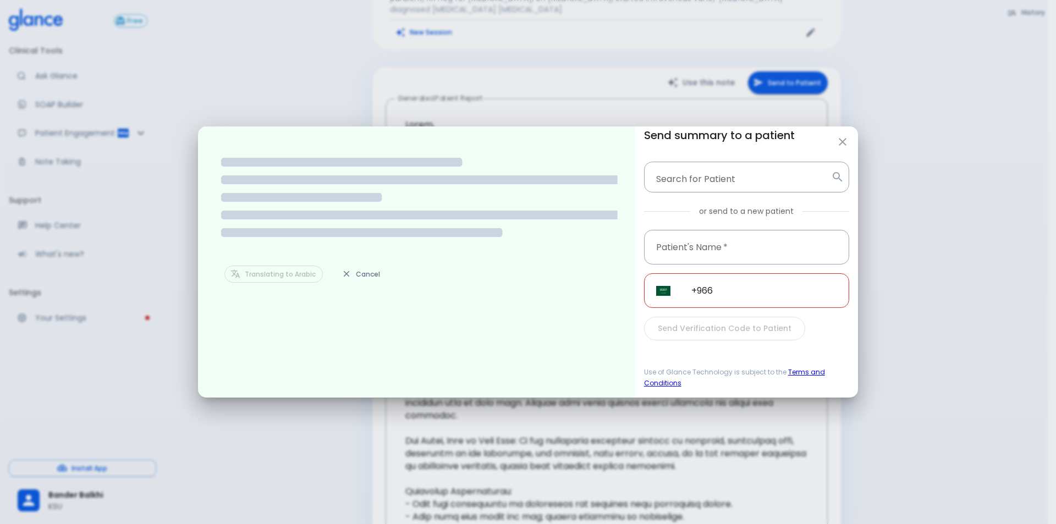
scroll to position [0, 0]
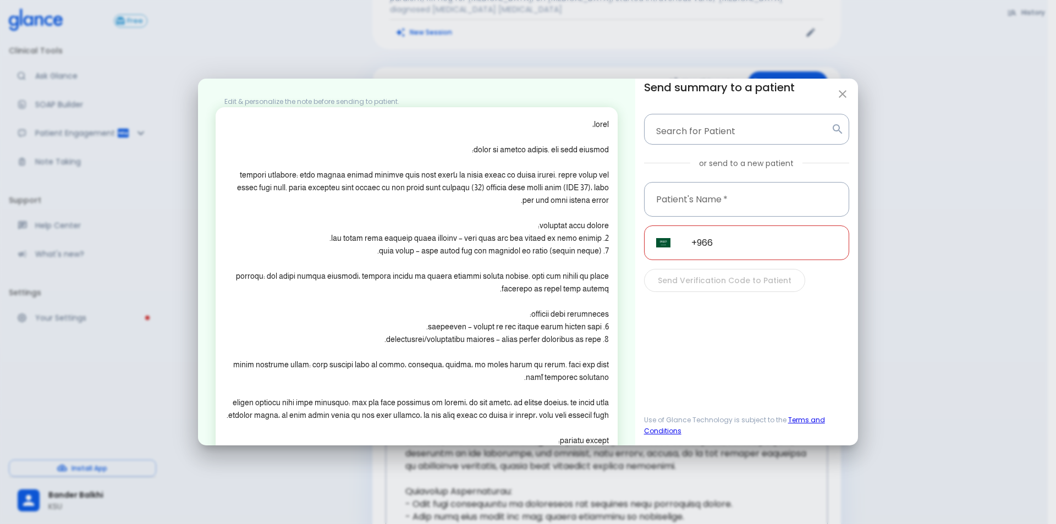
drag, startPoint x: 294, startPoint y: 303, endPoint x: 605, endPoint y: 190, distance: 330.5
click at [605, 190] on div "x" at bounding box center [417, 339] width 402 height 465
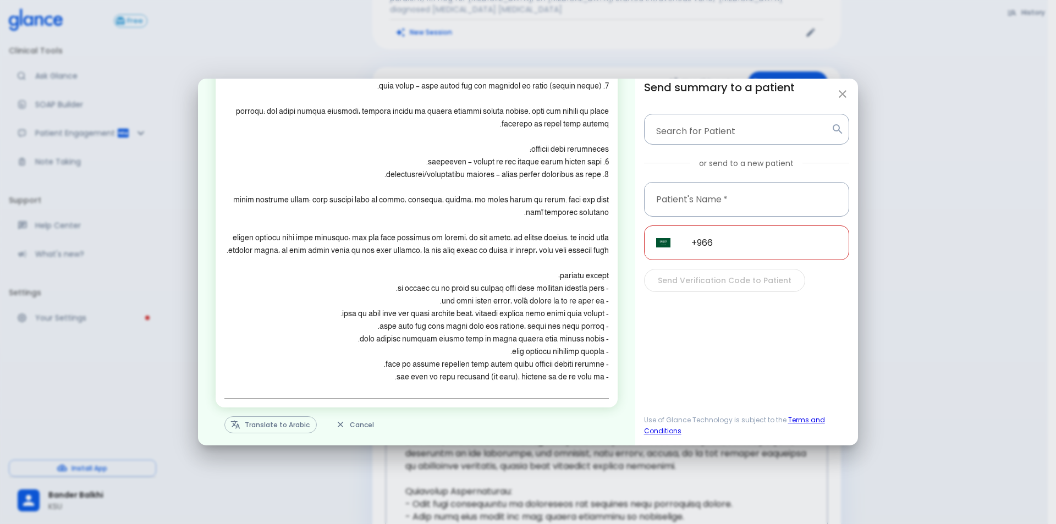
scroll to position [165, 0]
click at [841, 89] on icon "button" at bounding box center [842, 93] width 13 height 13
type textarea "Lorem, I dolo sit a consec adipisci. Elit se d eiusmod te inc utlaboree: Dolore…"
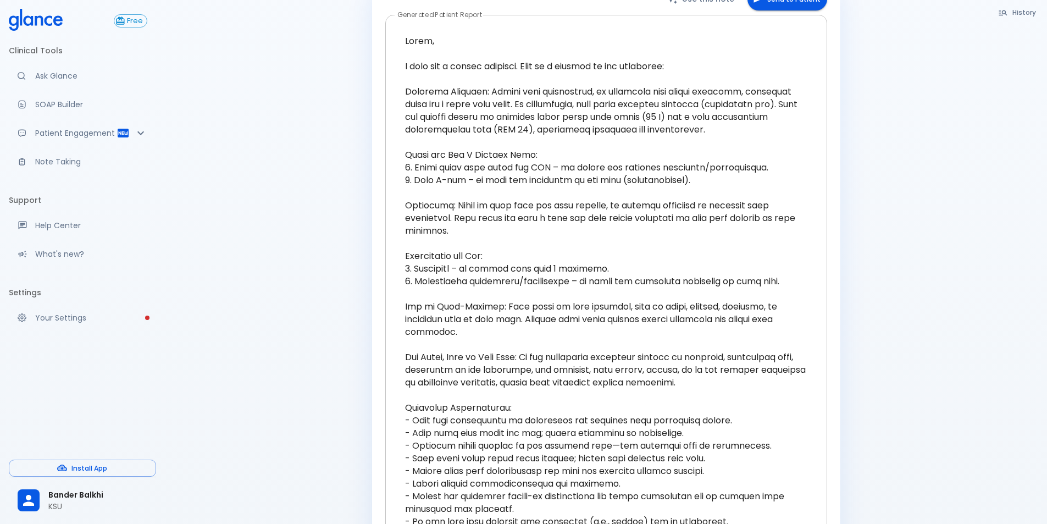
scroll to position [0, 0]
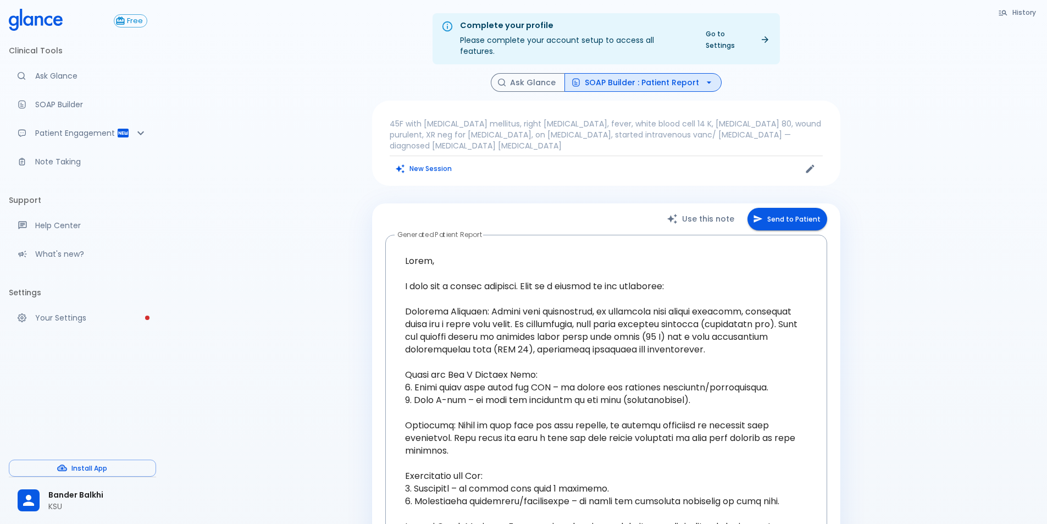
click at [704, 77] on icon "button" at bounding box center [709, 82] width 11 height 11
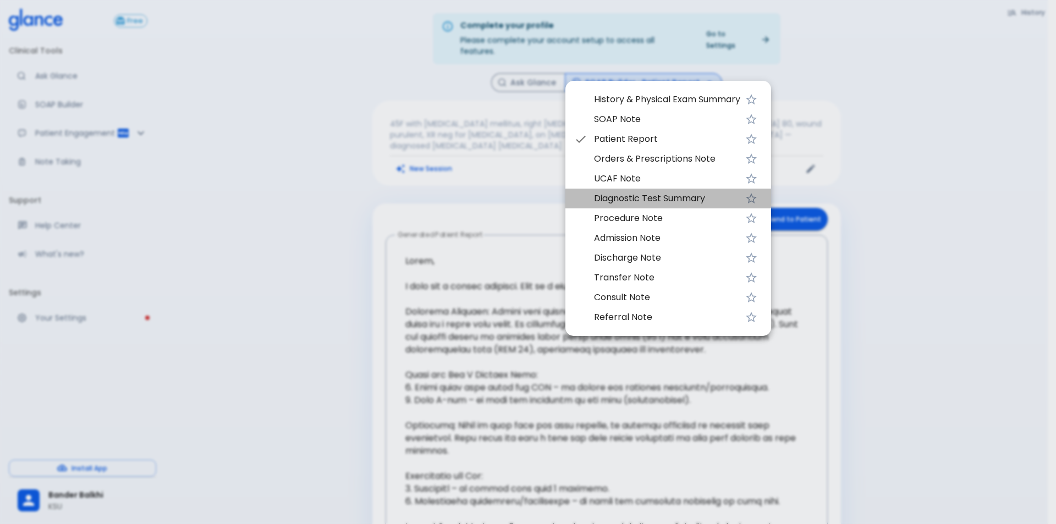
click at [654, 201] on span "Diagnostic Test Summary" at bounding box center [667, 198] width 146 height 13
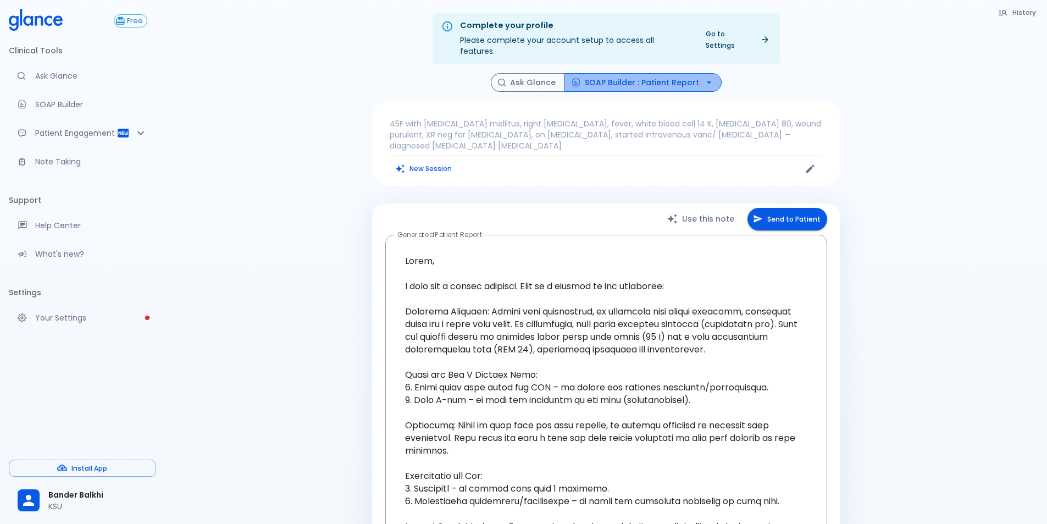
click at [680, 75] on button "SOAP Builder : Patient Report" at bounding box center [643, 82] width 157 height 19
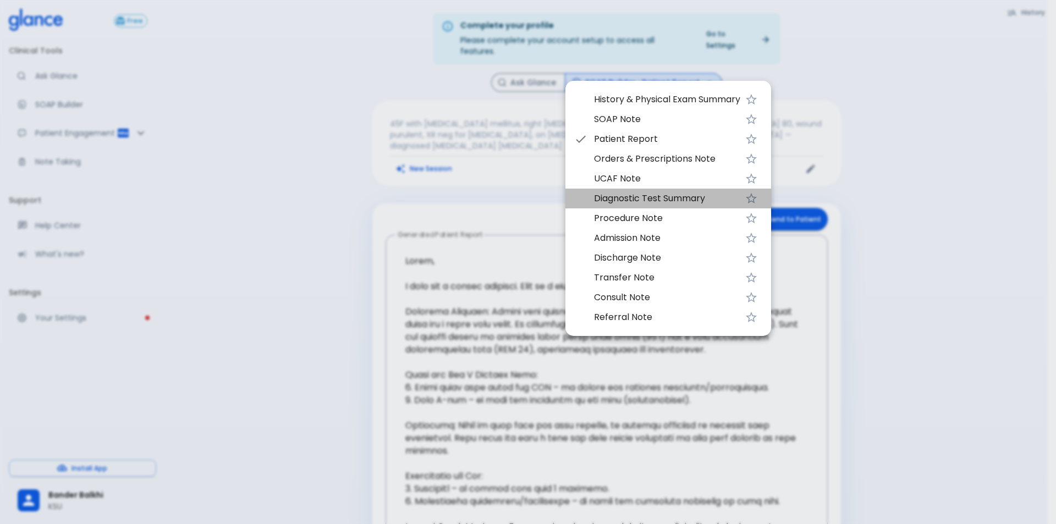
click at [595, 201] on span "Diagnostic Test Summary" at bounding box center [667, 198] width 146 height 13
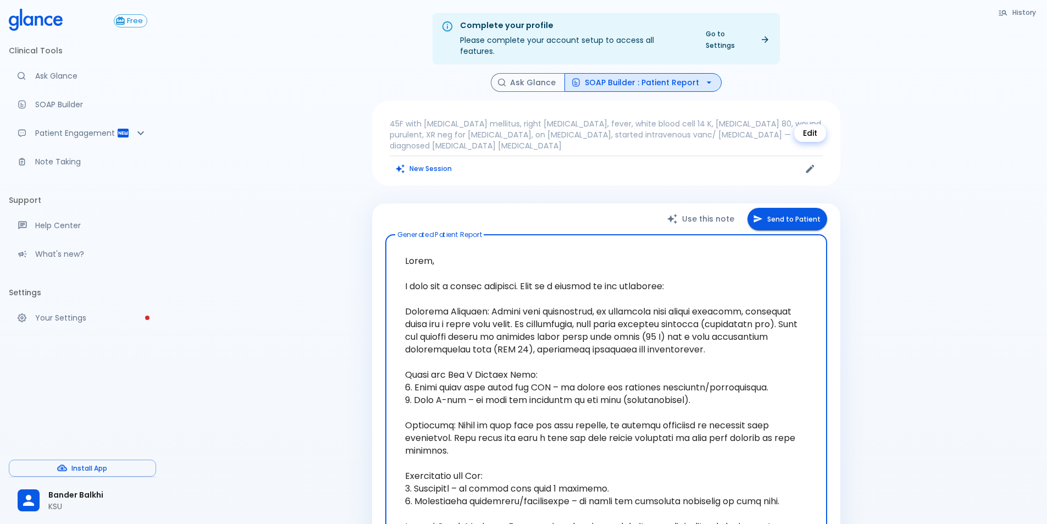
click at [803, 161] on button "Edit" at bounding box center [810, 169] width 16 height 16
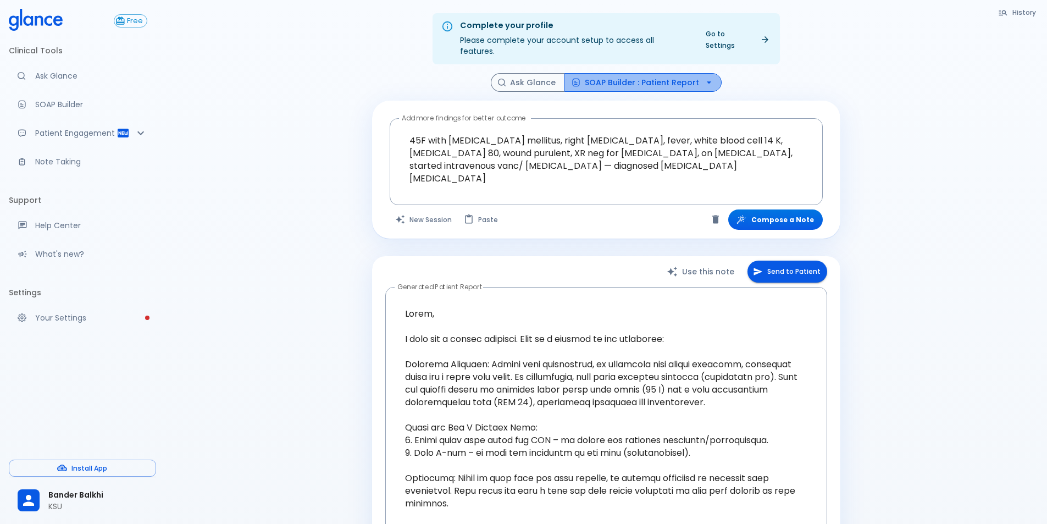
click at [689, 73] on button "SOAP Builder : Patient Report" at bounding box center [643, 82] width 157 height 19
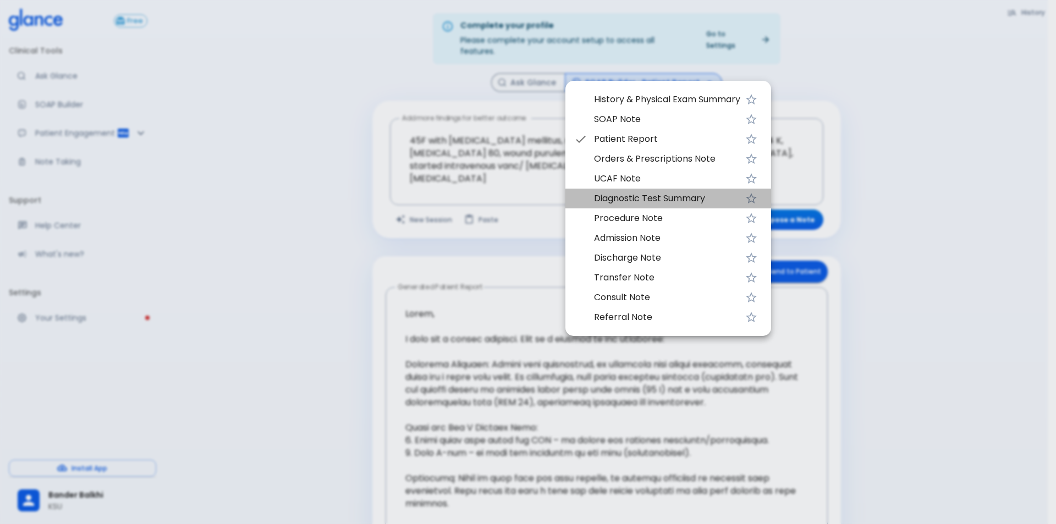
click at [637, 194] on span "Diagnostic Test Summary" at bounding box center [667, 198] width 146 height 13
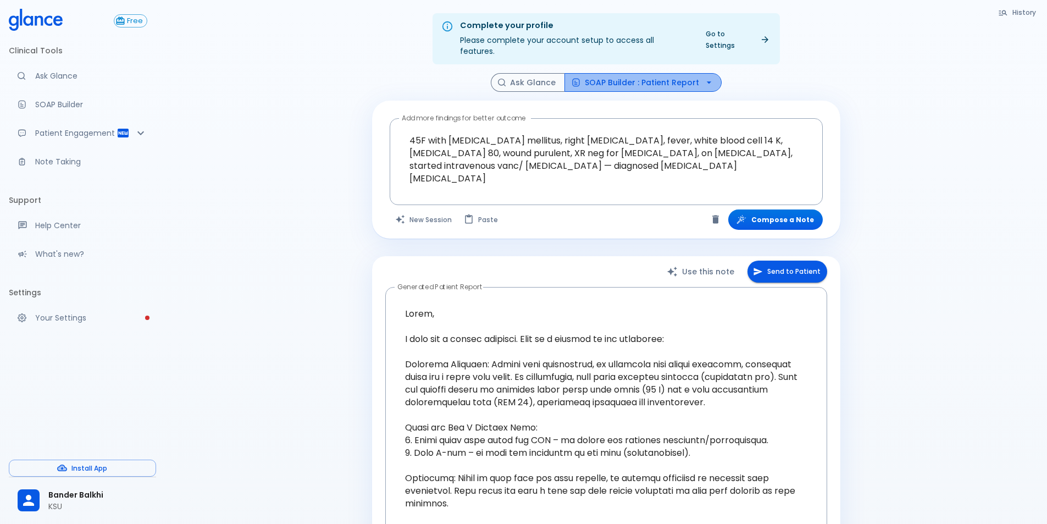
click at [695, 73] on button "SOAP Builder : Patient Report" at bounding box center [643, 82] width 157 height 19
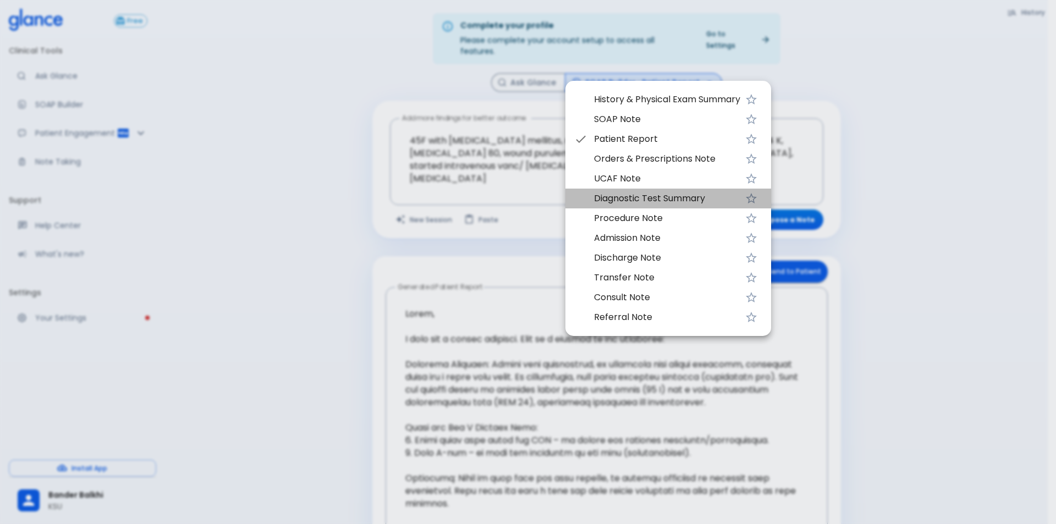
click at [636, 194] on span "Diagnostic Test Summary" at bounding box center [667, 198] width 146 height 13
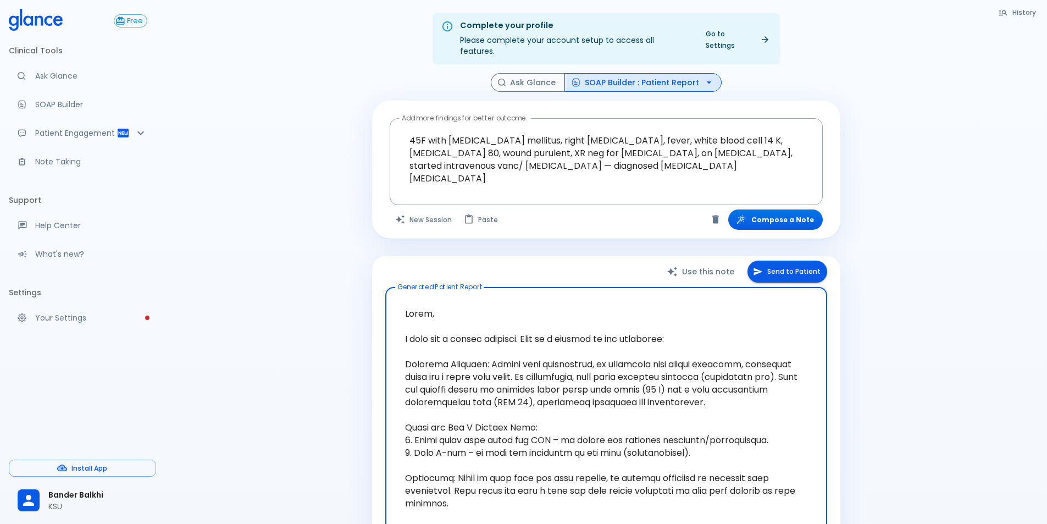
click at [675, 73] on button "SOAP Builder : Patient Report" at bounding box center [643, 82] width 157 height 19
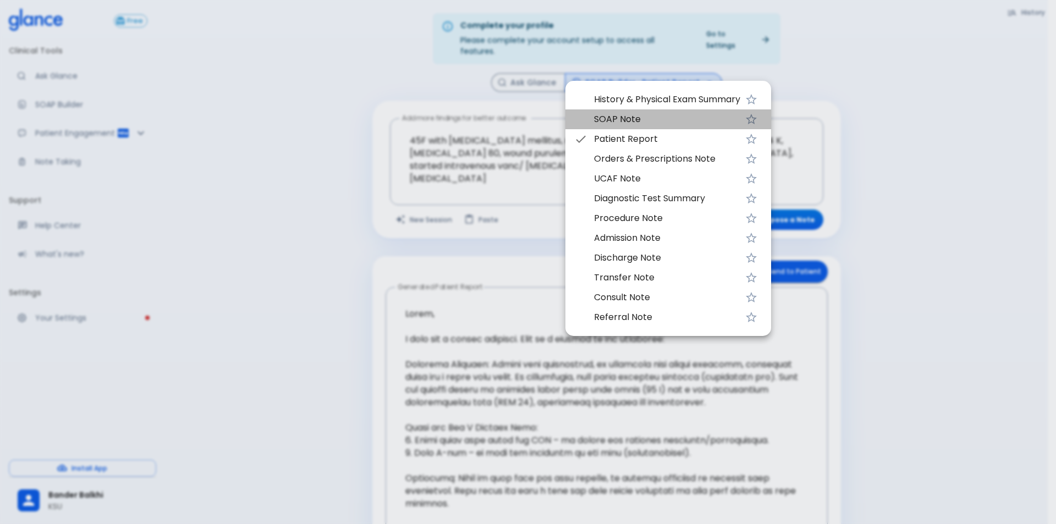
click at [648, 119] on span "SOAP Note" at bounding box center [667, 119] width 146 height 13
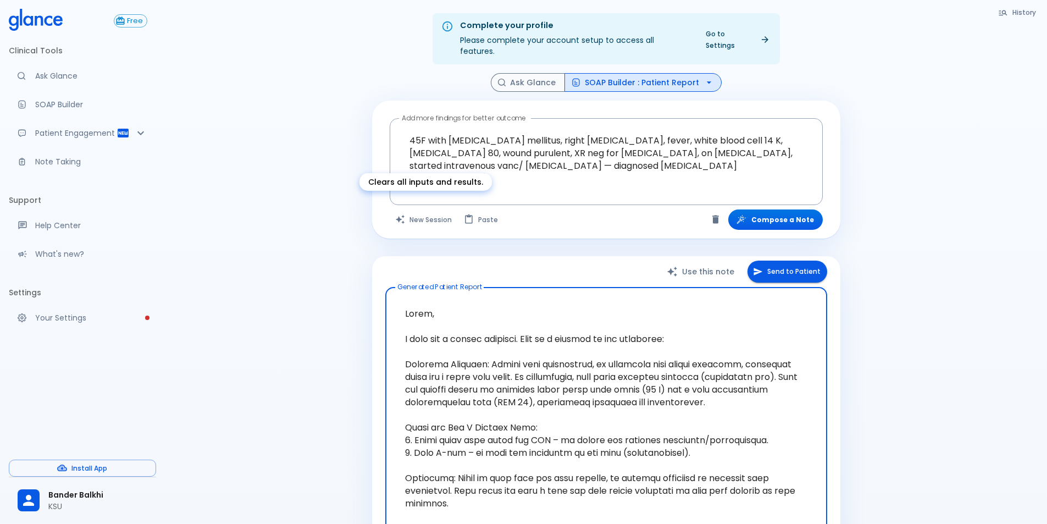
click at [431, 209] on button "New Session" at bounding box center [424, 219] width 69 height 20
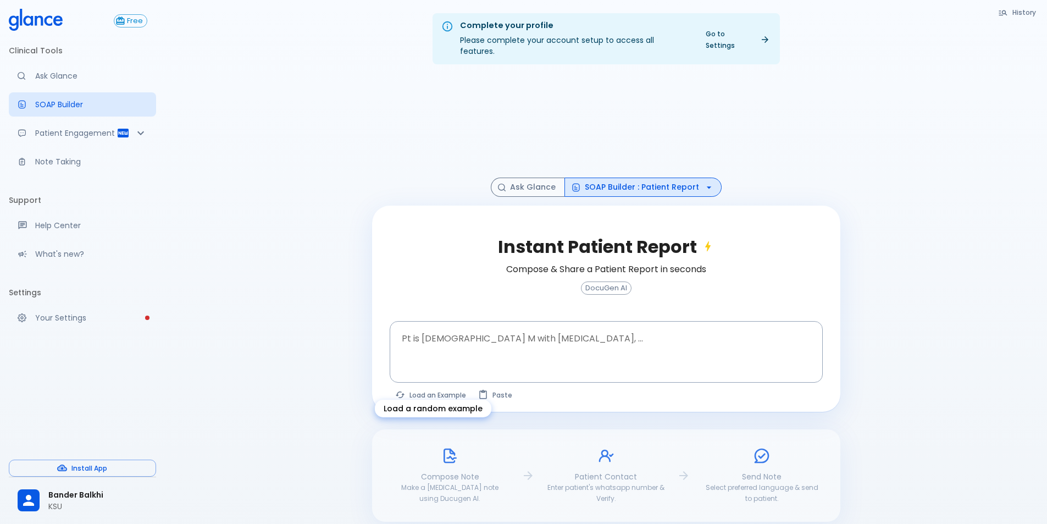
click at [424, 387] on button "Load an Example" at bounding box center [431, 395] width 83 height 16
type textarea "45F with DM2, right [MEDICAL_DATA], fever, WBC 14K, ESR 80, wound purulent, XR …"
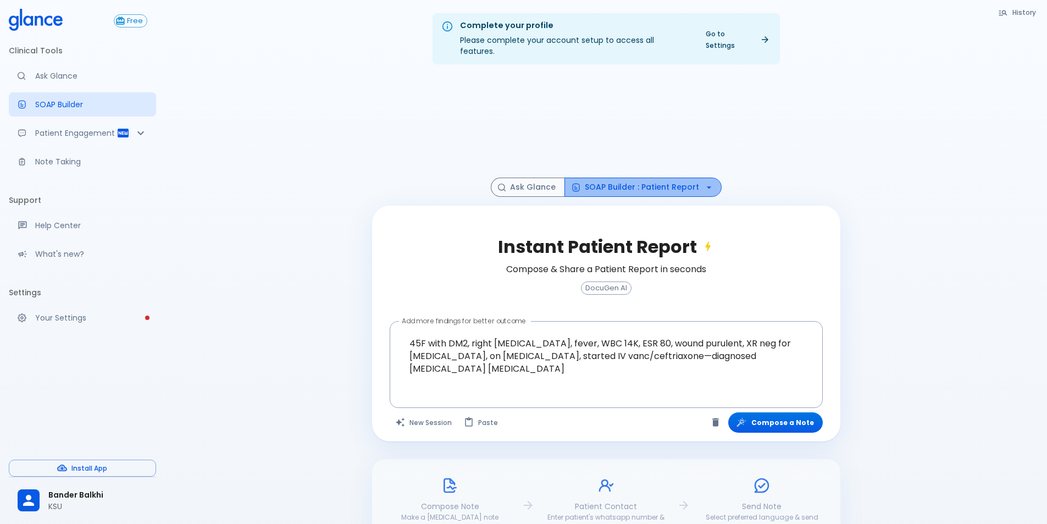
click at [647, 178] on button "SOAP Builder : Patient Report" at bounding box center [643, 187] width 157 height 19
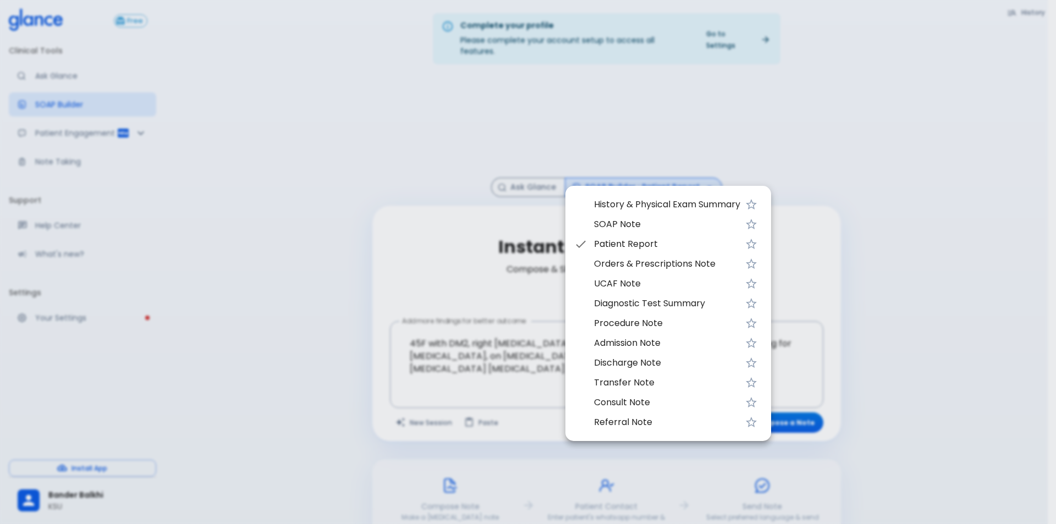
click at [619, 298] on span "Diagnostic Test Summary" at bounding box center [667, 303] width 146 height 13
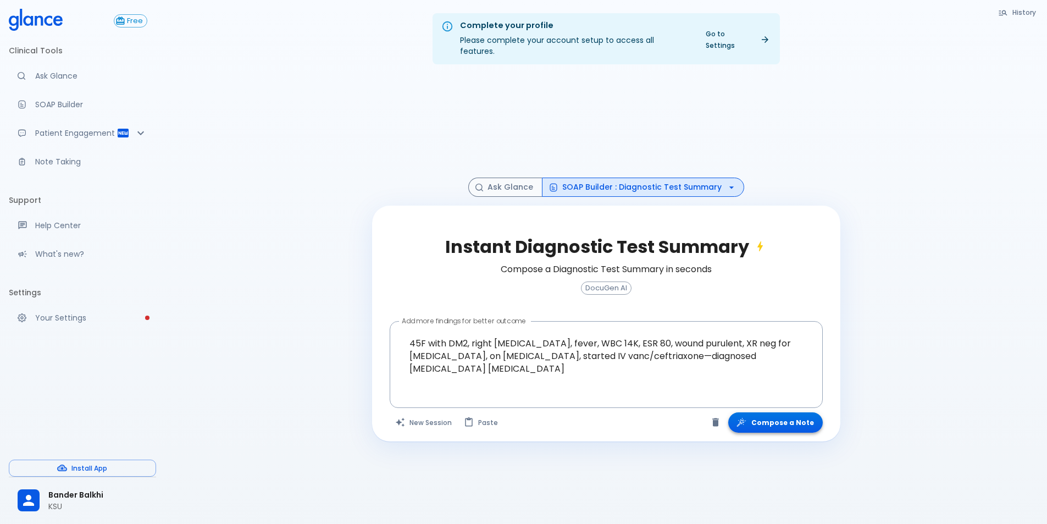
click at [757, 412] on button "Compose a Note" at bounding box center [776, 422] width 95 height 20
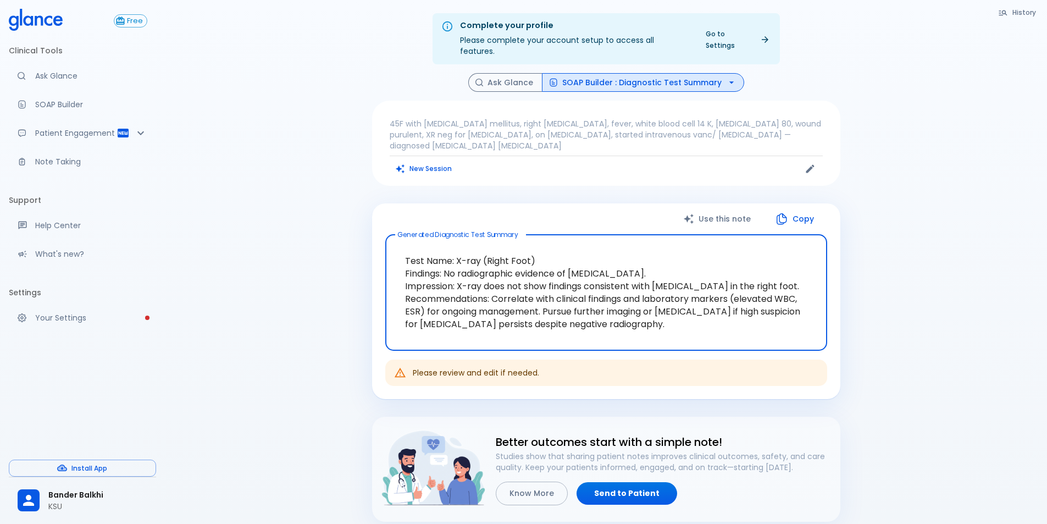
click at [732, 77] on icon "button" at bounding box center [731, 82] width 11 height 11
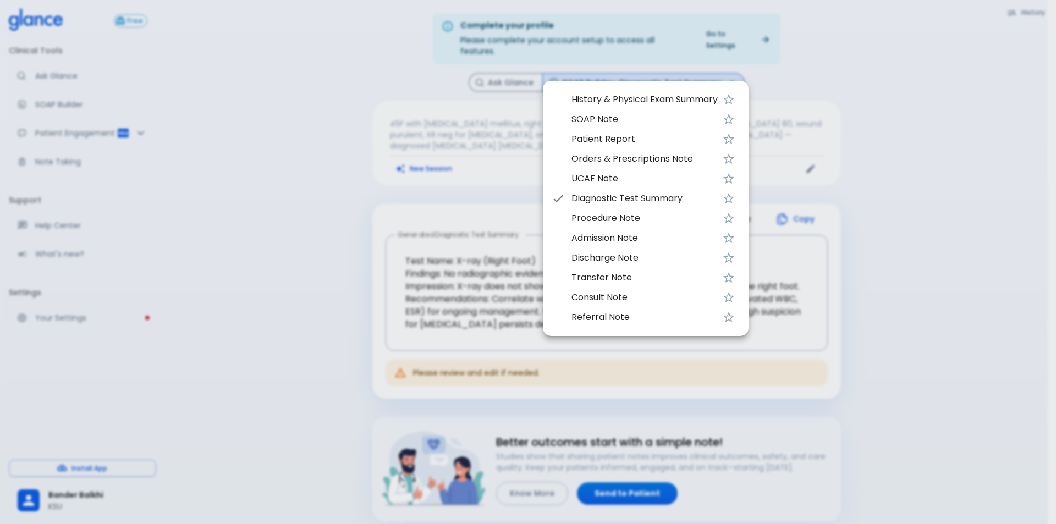
click at [621, 71] on div at bounding box center [528, 262] width 1056 height 524
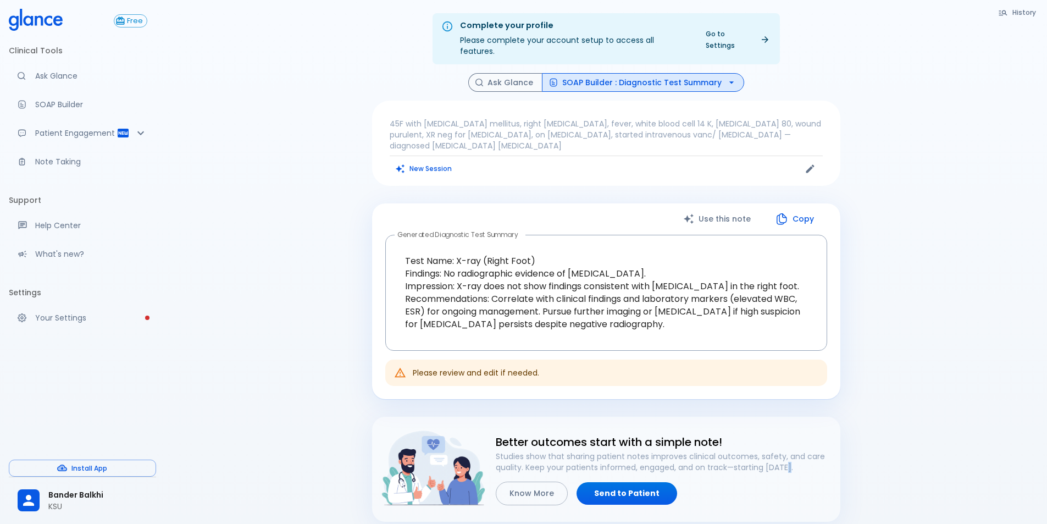
click at [621, 73] on button "SOAP Builder : Diagnostic Test Summary" at bounding box center [643, 82] width 202 height 19
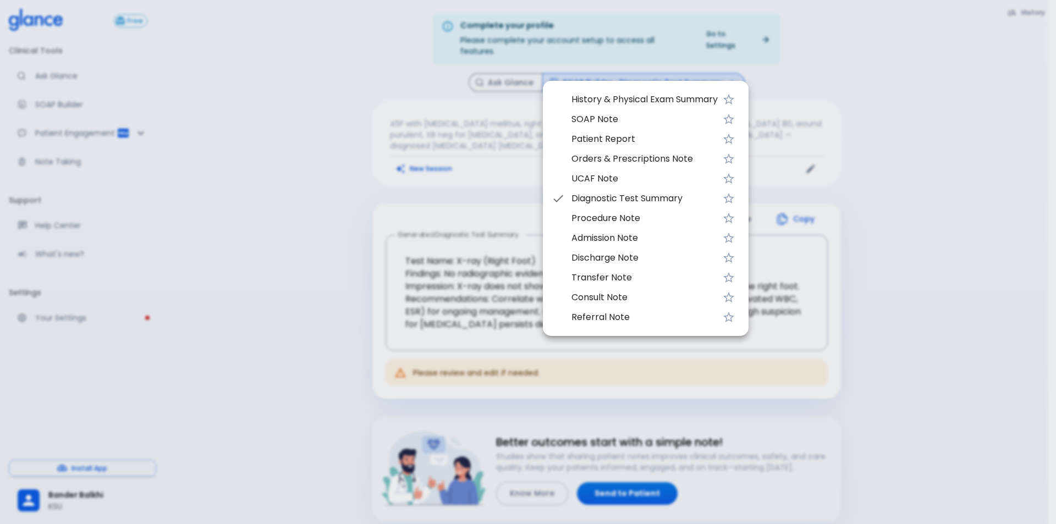
click at [948, 197] on div at bounding box center [528, 262] width 1056 height 524
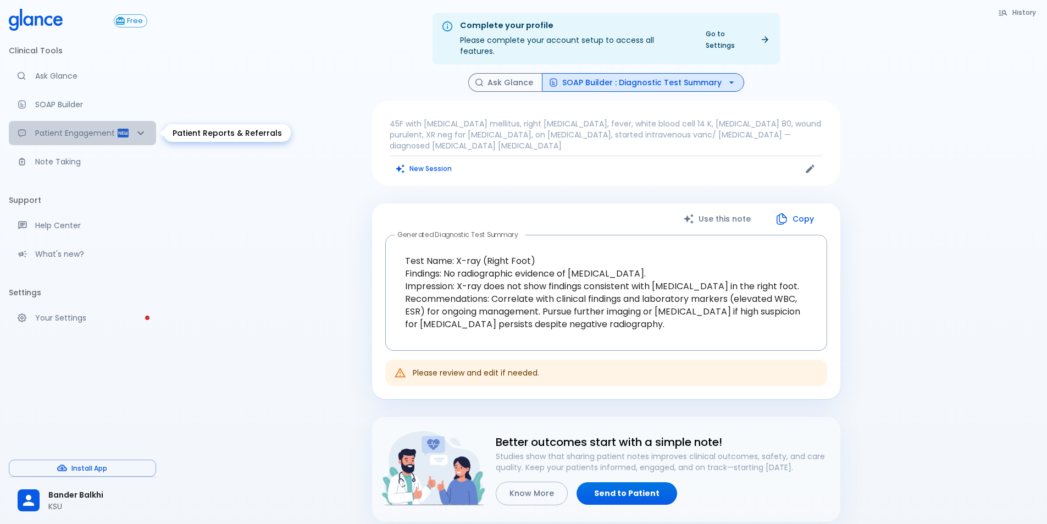
click at [96, 132] on p "Patient Engagement" at bounding box center [75, 133] width 81 height 11
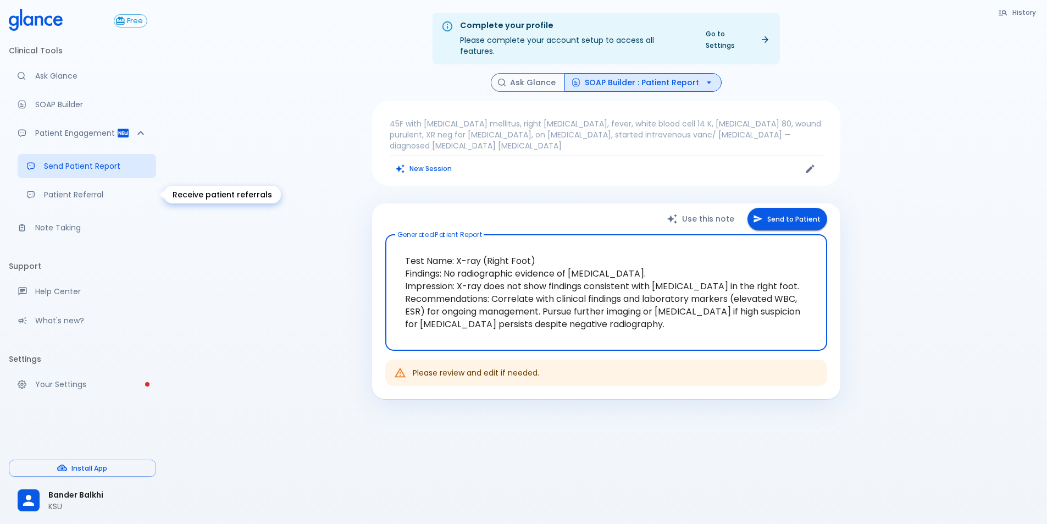
click at [95, 196] on p "Patient Referral" at bounding box center [95, 194] width 103 height 11
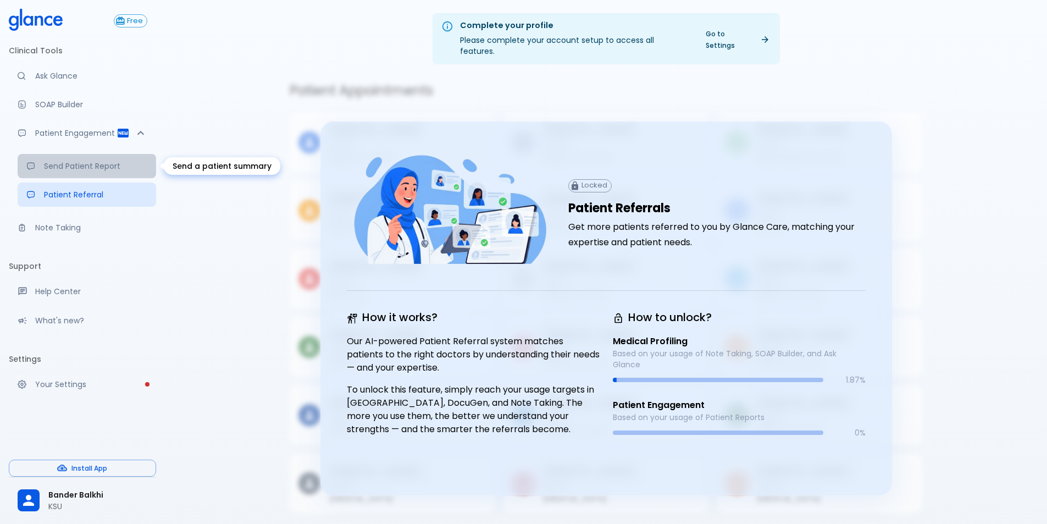
click at [89, 169] on p "Send Patient Report" at bounding box center [95, 166] width 103 height 11
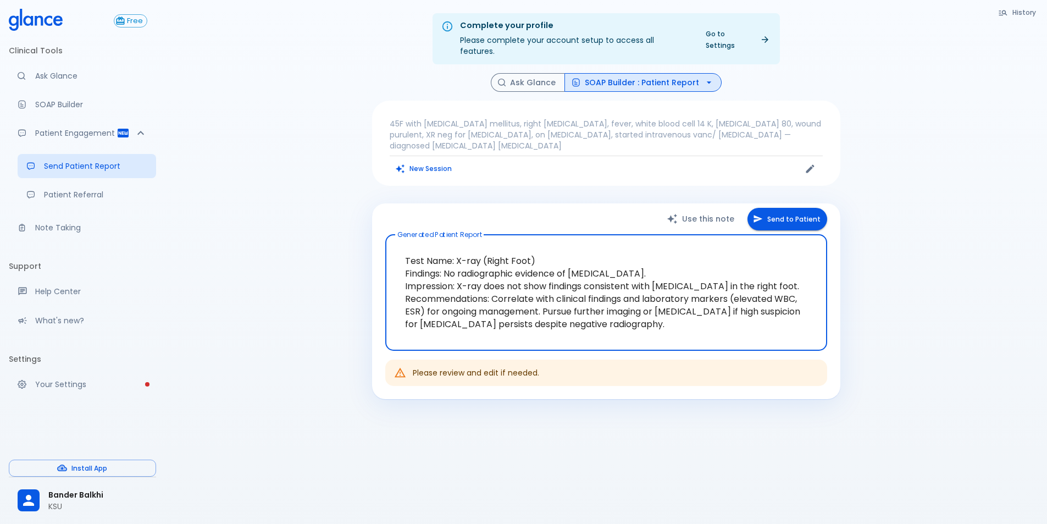
click at [605, 303] on textarea "Test Name: X-ray (Right Foot) Findings: No radiographic evidence of [MEDICAL_DA…" at bounding box center [606, 293] width 427 height 98
click at [603, 301] on textarea "Test Name: X-ray (Right Foot) Findings: No radiographic evidence of [MEDICAL_DA…" at bounding box center [606, 293] width 427 height 98
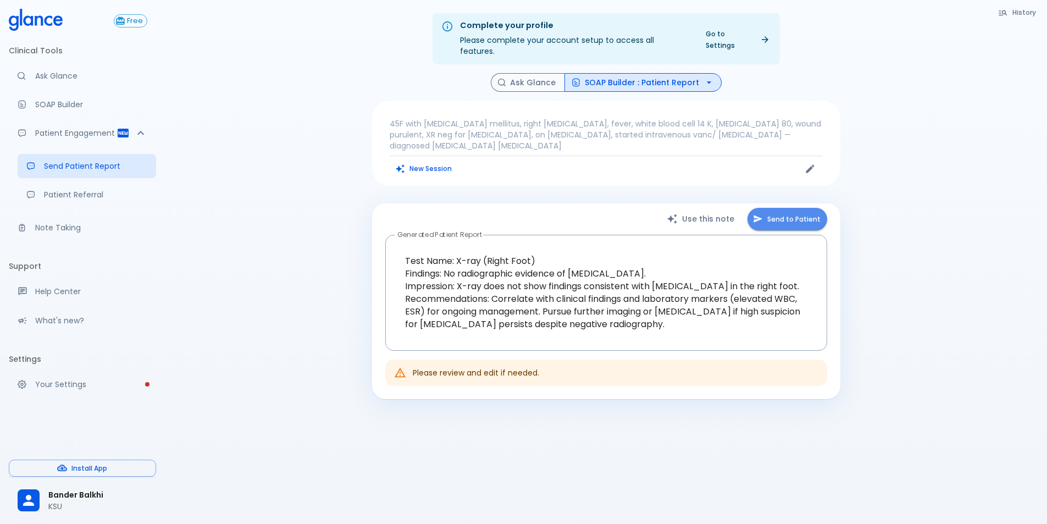
click at [809, 210] on button "Send to Patient" at bounding box center [788, 219] width 80 height 23
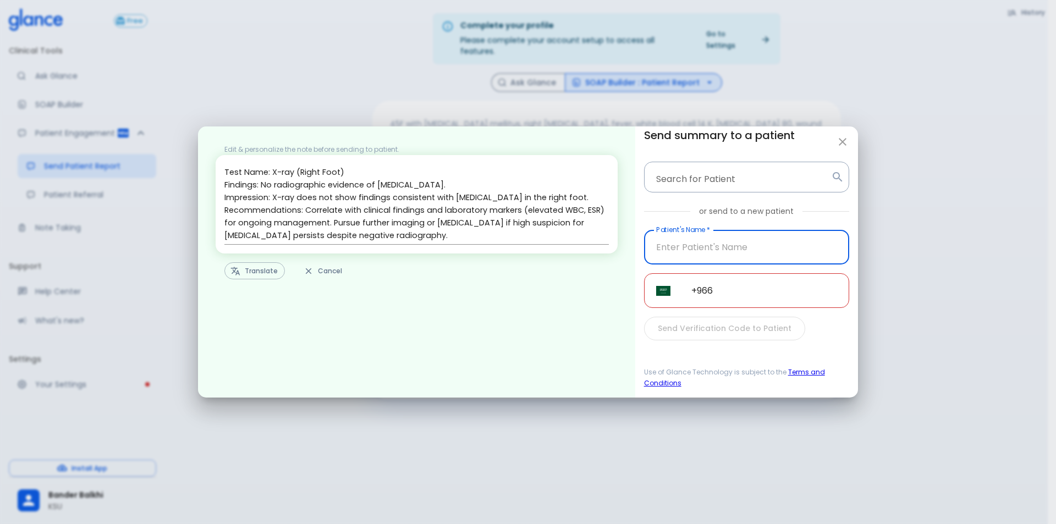
click at [845, 145] on icon "button" at bounding box center [842, 142] width 8 height 8
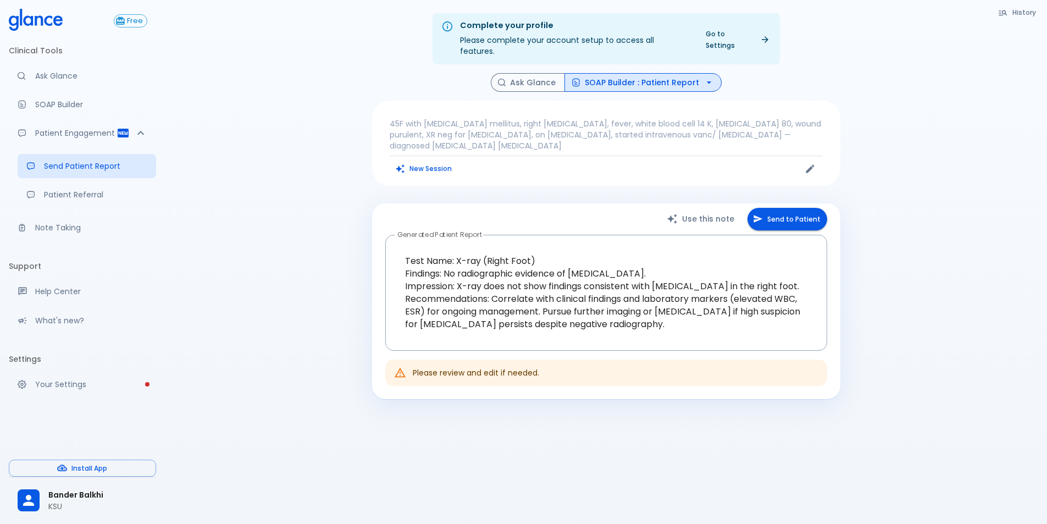
click at [846, 329] on div "History Ask Glance SOAP Builder : Patient Report 45F with [MEDICAL_DATA] mellit…" at bounding box center [606, 236] width 495 height 326
click at [71, 77] on p "Ask Glance" at bounding box center [91, 75] width 112 height 11
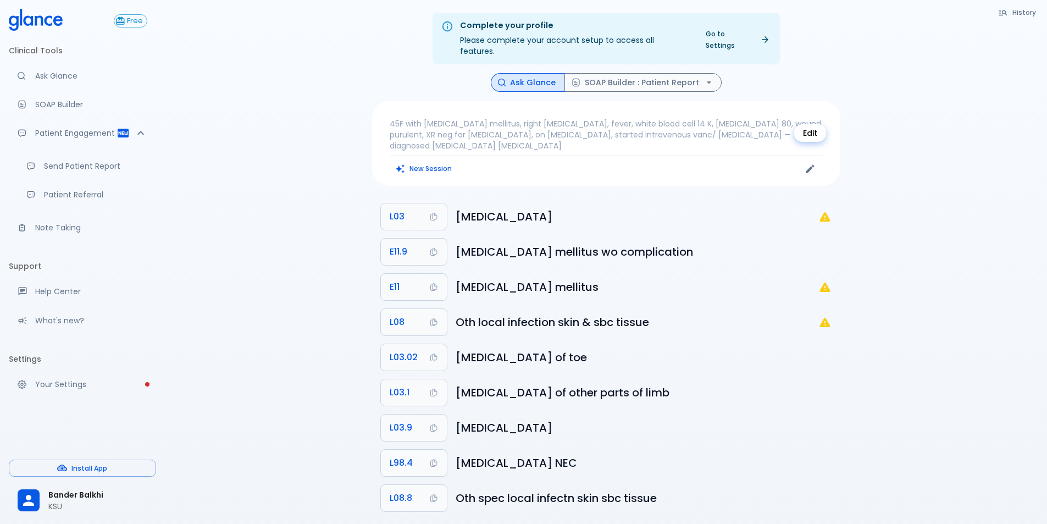
click at [807, 163] on icon "Edit" at bounding box center [810, 168] width 11 height 11
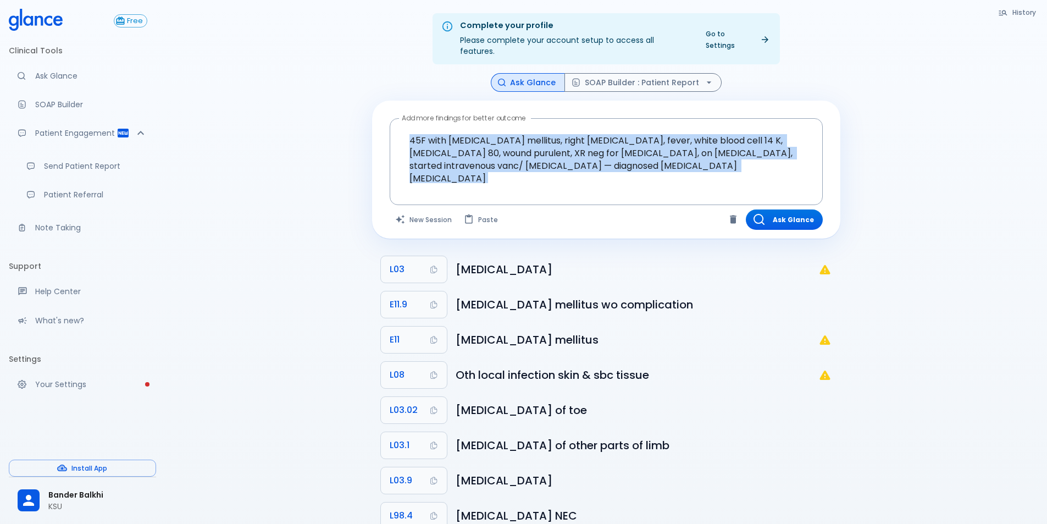
drag, startPoint x: 496, startPoint y: 184, endPoint x: 352, endPoint y: 144, distance: 149.0
click at [352, 144] on div "Complete your profile Please complete your account setup to access all features…" at bounding box center [606, 297] width 882 height 595
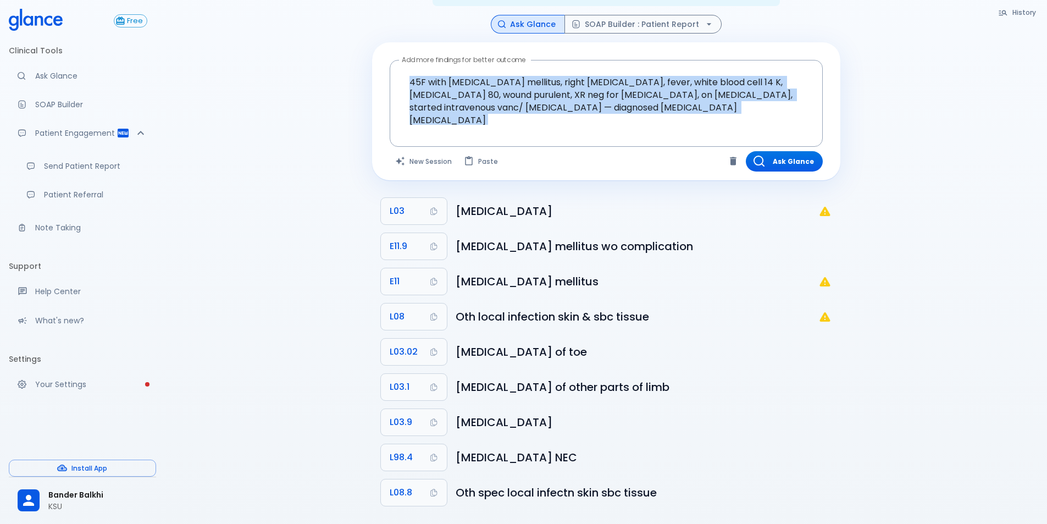
scroll to position [60, 0]
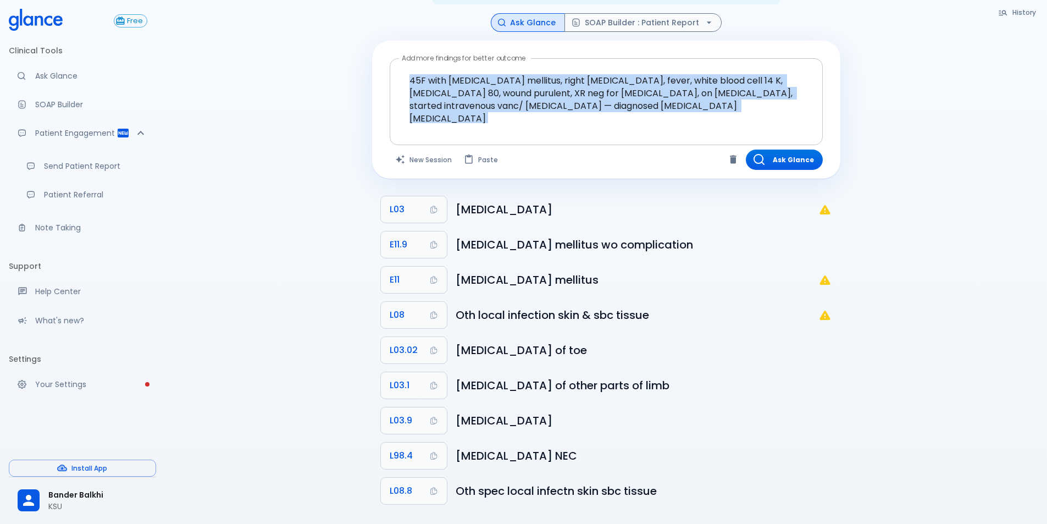
drag, startPoint x: 749, startPoint y: 110, endPoint x: 726, endPoint y: 115, distance: 23.6
click at [749, 111] on textarea "45F with [MEDICAL_DATA] mellitus, right [MEDICAL_DATA], fever, white blood cell…" at bounding box center [607, 93] width 418 height 60
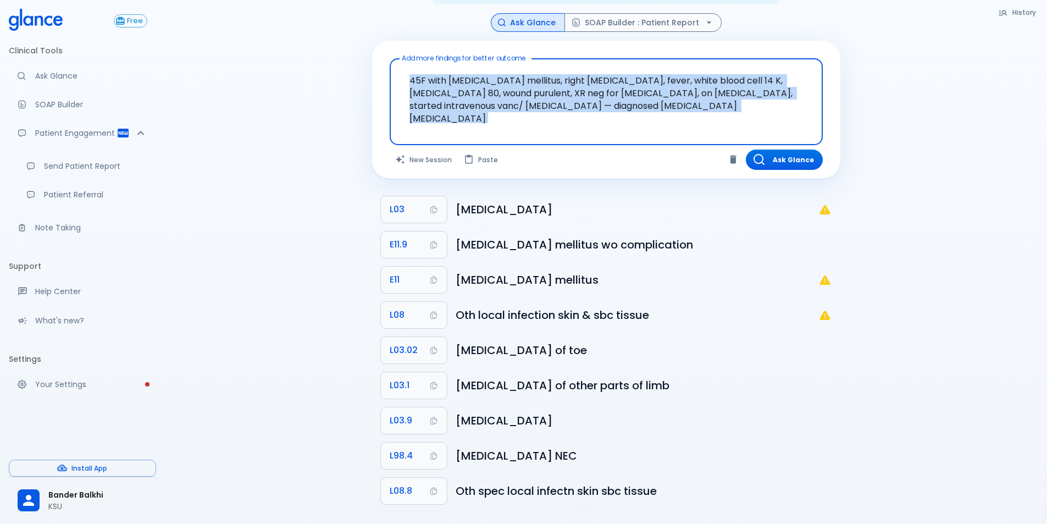
click at [699, 96] on textarea "45F with [MEDICAL_DATA] mellitus, right [MEDICAL_DATA], fever, white blood cell…" at bounding box center [607, 93] width 418 height 60
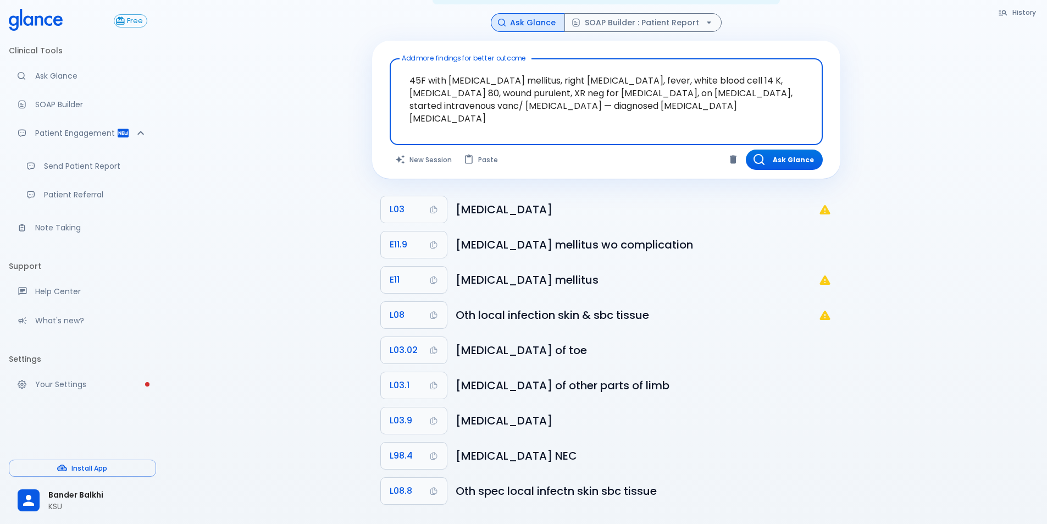
drag, startPoint x: 701, startPoint y: 97, endPoint x: 289, endPoint y: 154, distance: 416.3
click at [289, 154] on div "Complete your profile Please complete your account setup to access all features…" at bounding box center [606, 237] width 882 height 595
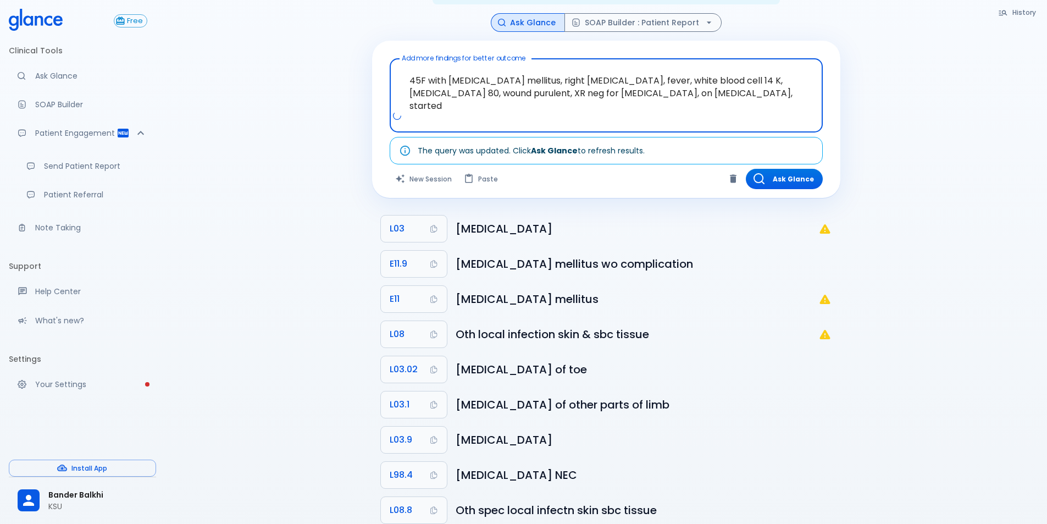
drag, startPoint x: 536, startPoint y: 127, endPoint x: 429, endPoint y: 65, distance: 123.4
click at [429, 65] on textarea "45F with [MEDICAL_DATA] mellitus, right [MEDICAL_DATA], fever, white blood cell…" at bounding box center [607, 86] width 418 height 47
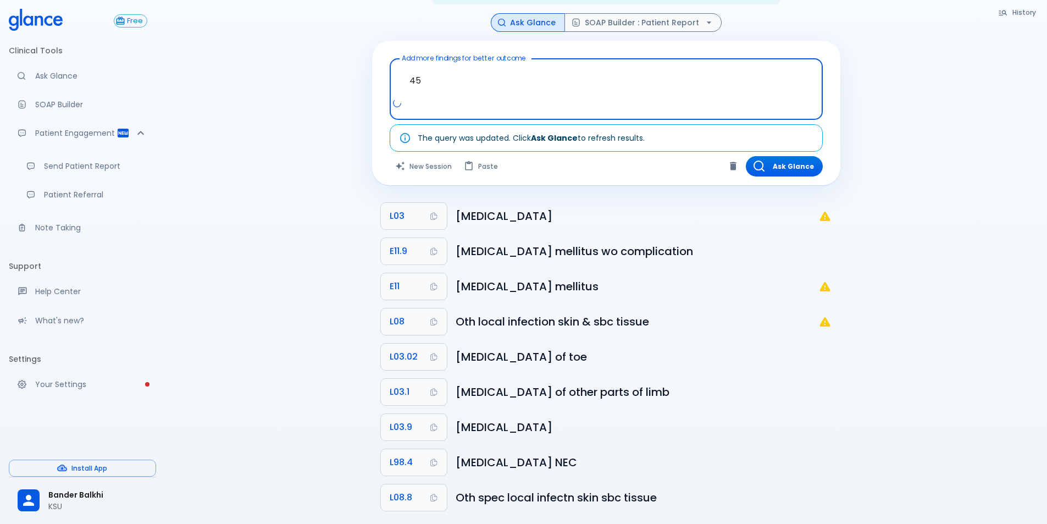
type textarea "4"
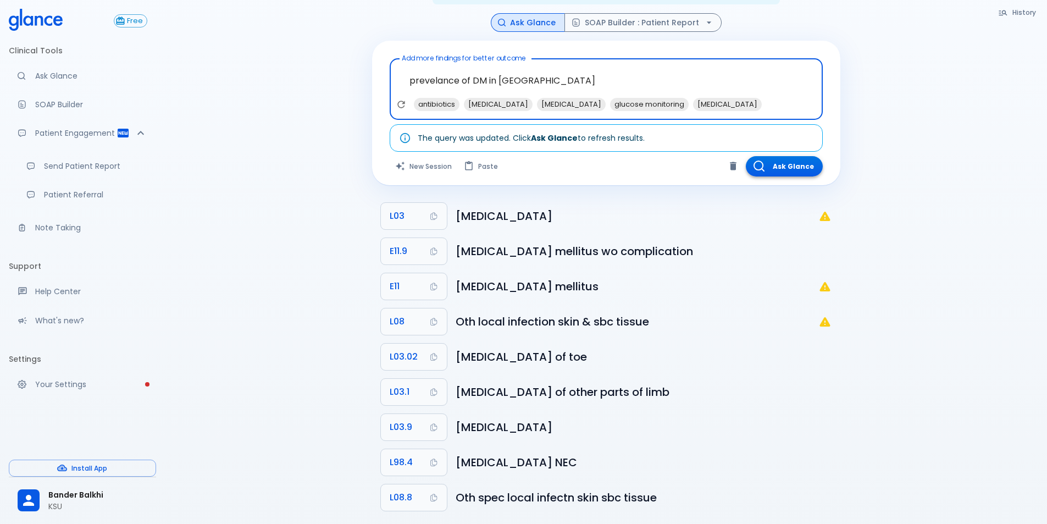
type textarea "prevelance of DM in [GEOGRAPHIC_DATA]"
click at [768, 156] on button "Ask Glance" at bounding box center [784, 166] width 77 height 20
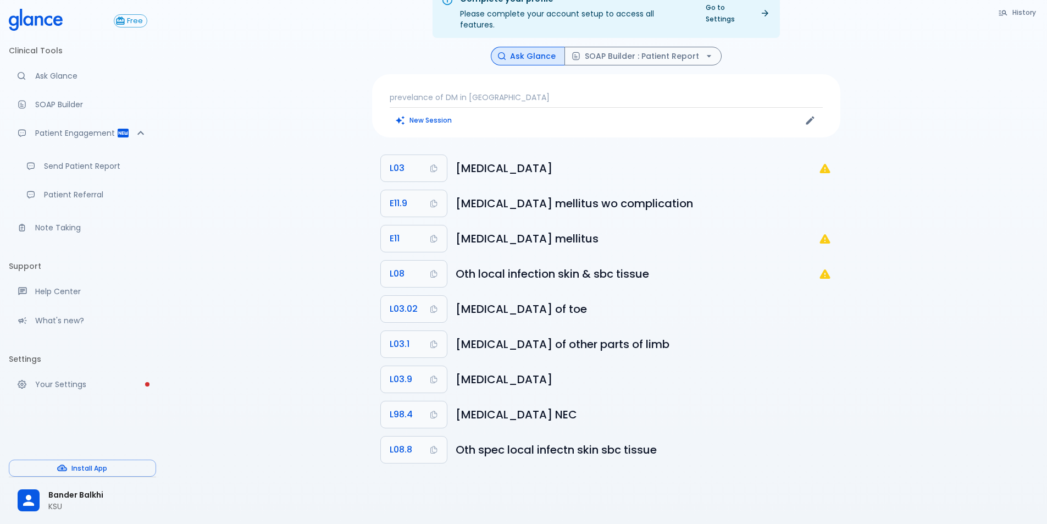
scroll to position [26, 0]
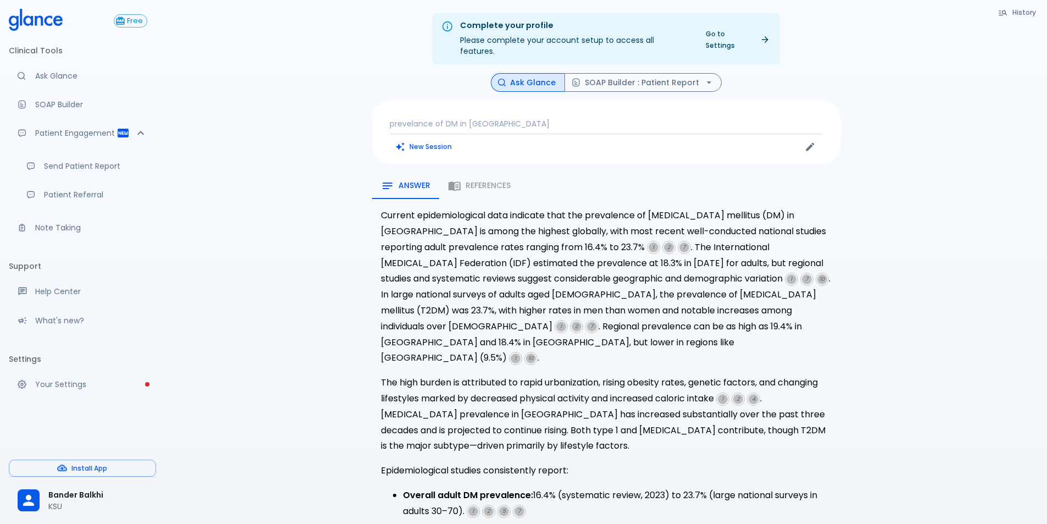
click at [562, 40] on div "Complete your profile Please complete your account setup to access all features." at bounding box center [575, 38] width 230 height 45
click at [442, 118] on p "prevelance of DM in [GEOGRAPHIC_DATA]" at bounding box center [606, 123] width 433 height 11
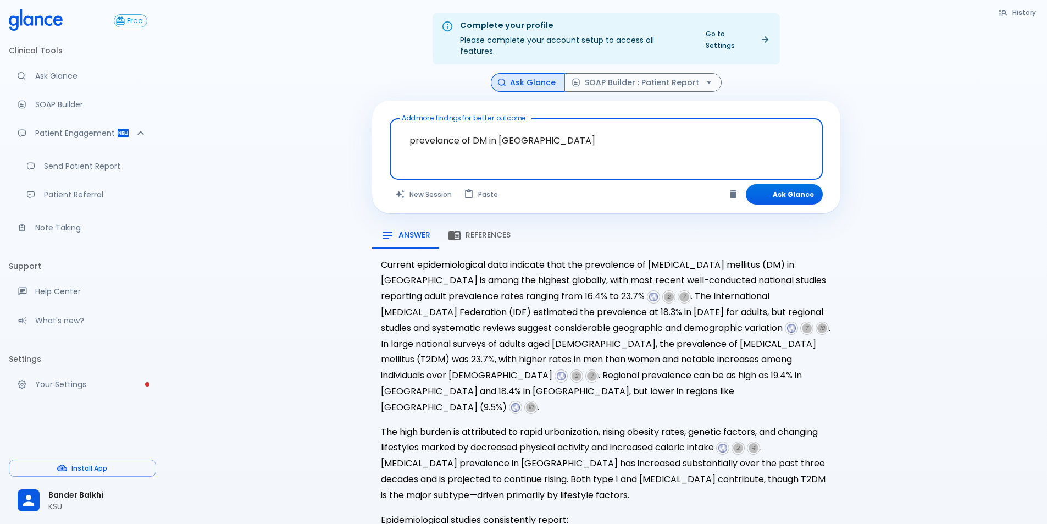
click at [442, 113] on label "Add more findings for better outcome" at bounding box center [464, 117] width 124 height 9
click at [442, 123] on textarea "prevelance of DM in [GEOGRAPHIC_DATA]" at bounding box center [607, 140] width 418 height 35
click at [465, 128] on textarea "prevelance of DM in [GEOGRAPHIC_DATA]" at bounding box center [607, 140] width 418 height 35
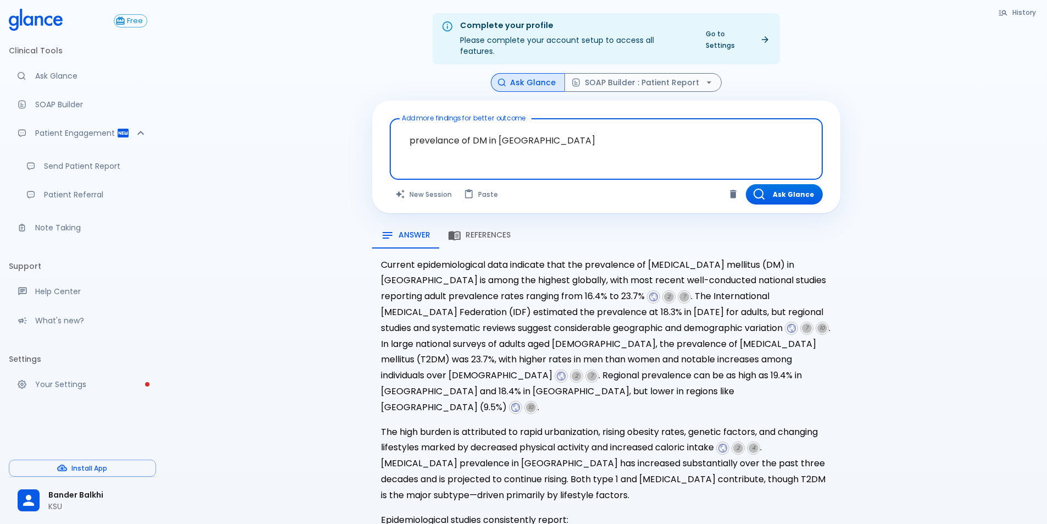
click at [556, 124] on textarea "prevelance of DM in [GEOGRAPHIC_DATA]" at bounding box center [607, 140] width 418 height 35
type textarea "prevelance of DM in [GEOGRAPHIC_DATA]"
